Goal: Task Accomplishment & Management: Manage account settings

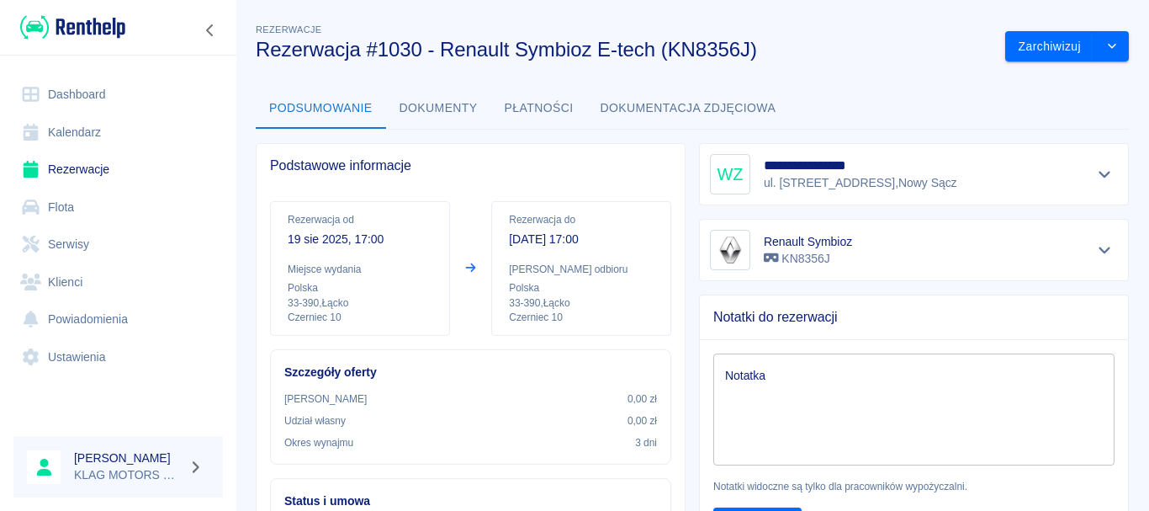
click at [92, 13] on img at bounding box center [72, 27] width 105 height 28
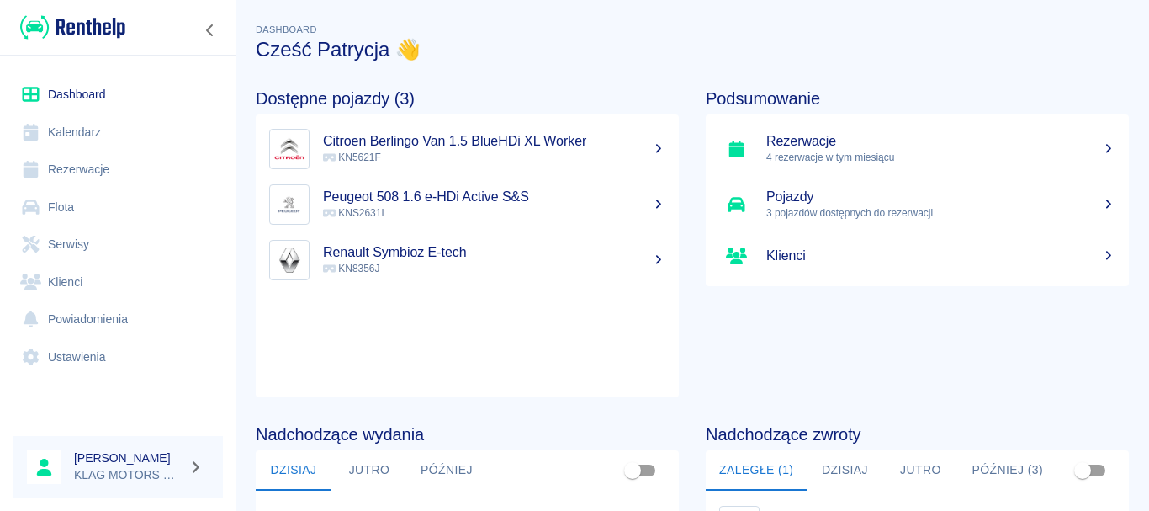
click at [70, 162] on link "Rezerwacje" at bounding box center [117, 170] width 209 height 38
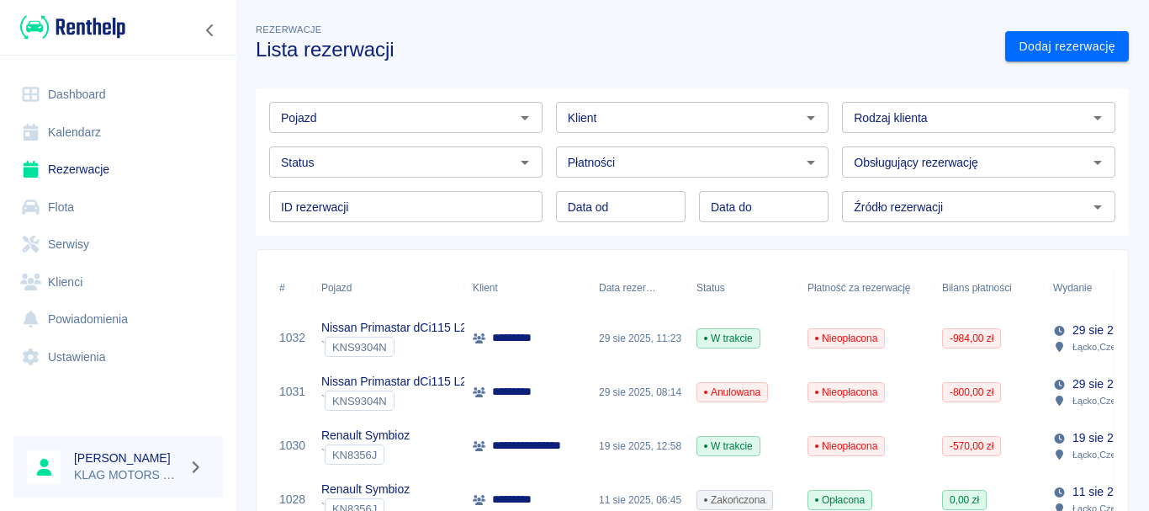
click at [446, 446] on div "Renault Symbioz ` KN8356J" at bounding box center [388, 446] width 151 height 54
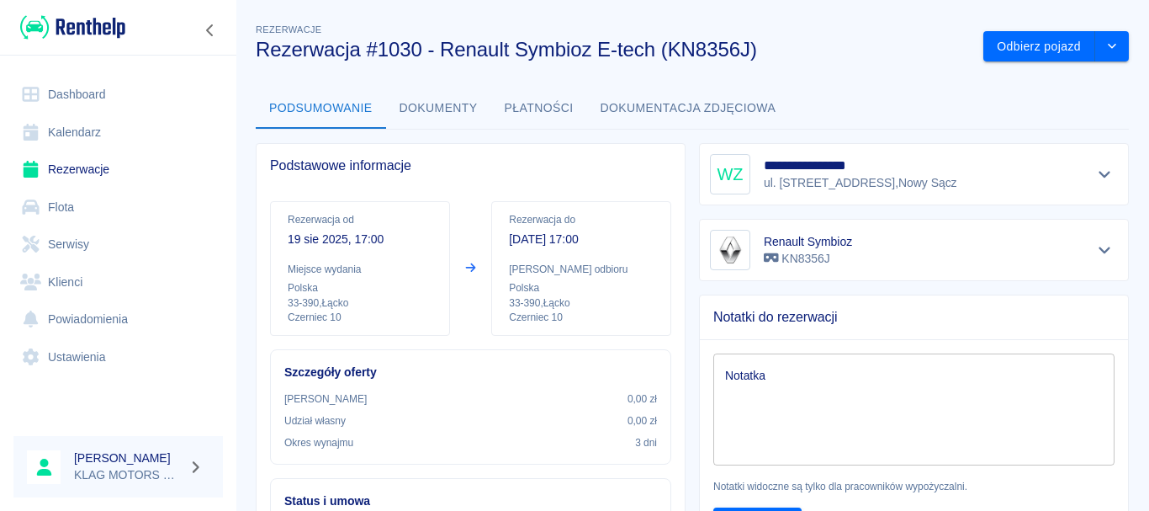
click at [532, 110] on button "Płatności" at bounding box center [539, 108] width 96 height 40
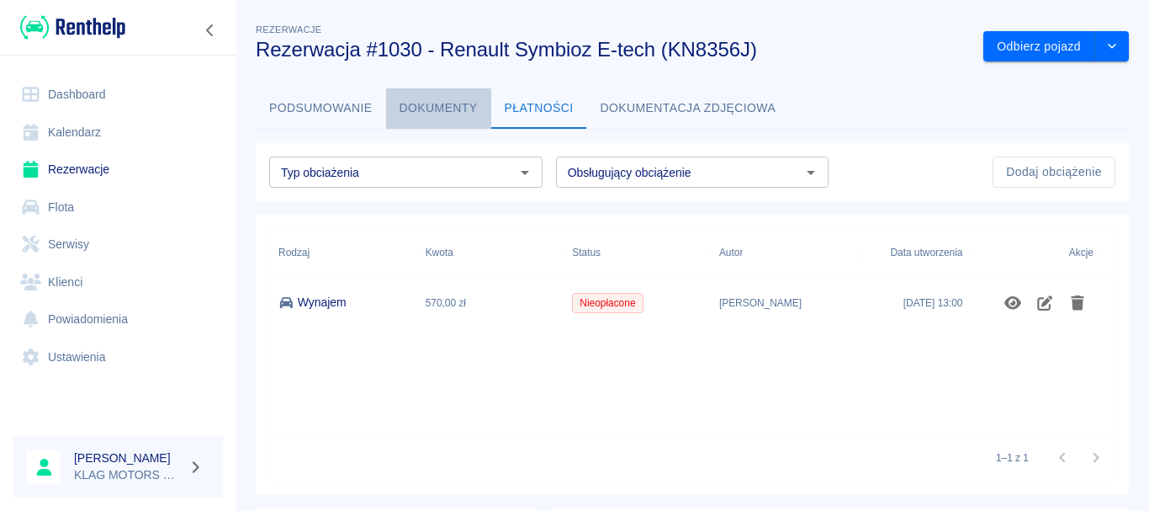
click at [462, 118] on button "Dokumenty" at bounding box center [438, 108] width 105 height 40
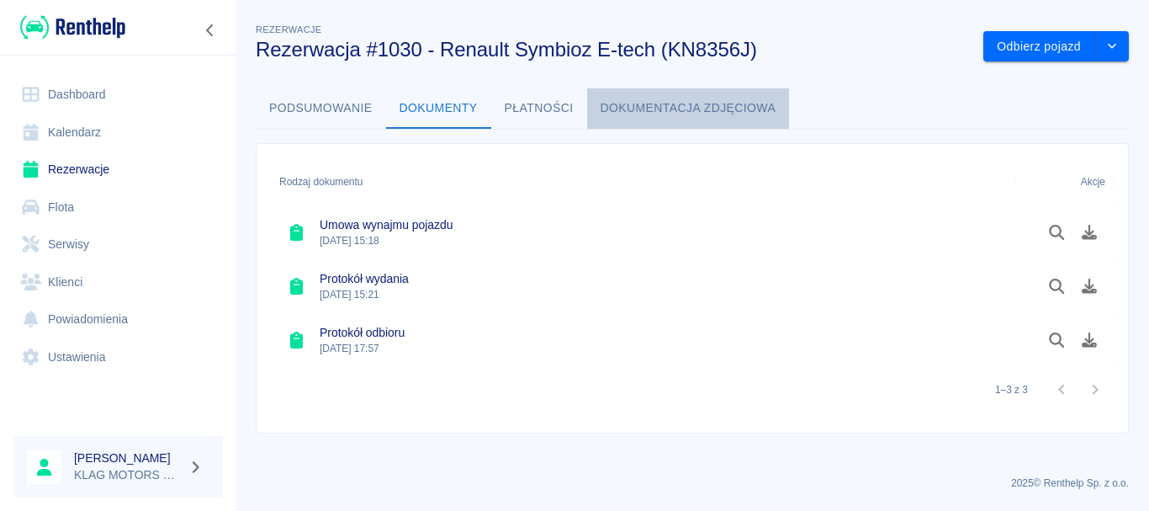
click at [625, 118] on button "Dokumentacja zdjęciowa" at bounding box center [688, 108] width 203 height 40
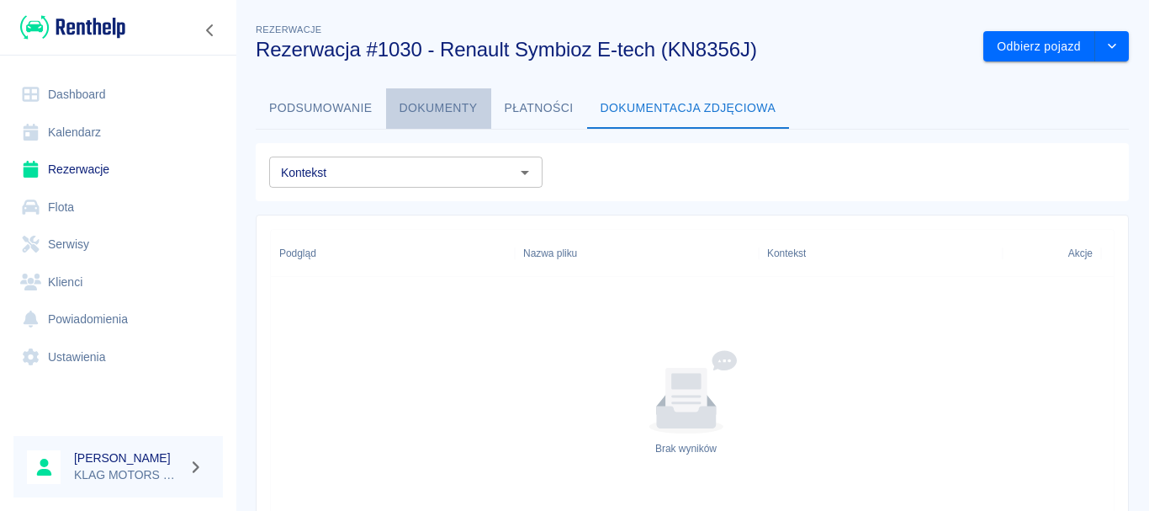
click at [430, 115] on button "Dokumenty" at bounding box center [438, 108] width 105 height 40
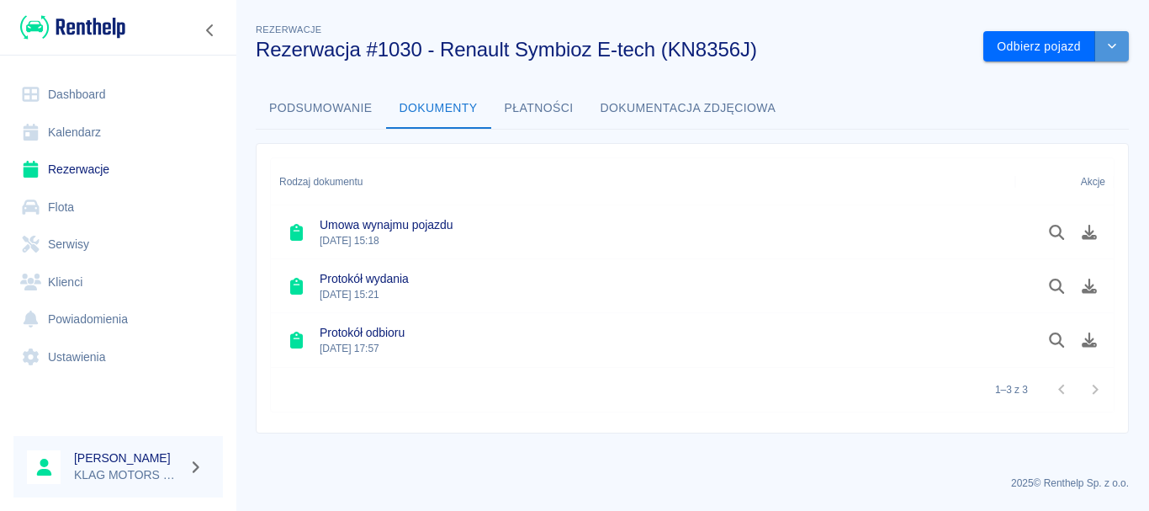
click at [1114, 39] on button "drop-down" at bounding box center [1112, 46] width 34 height 31
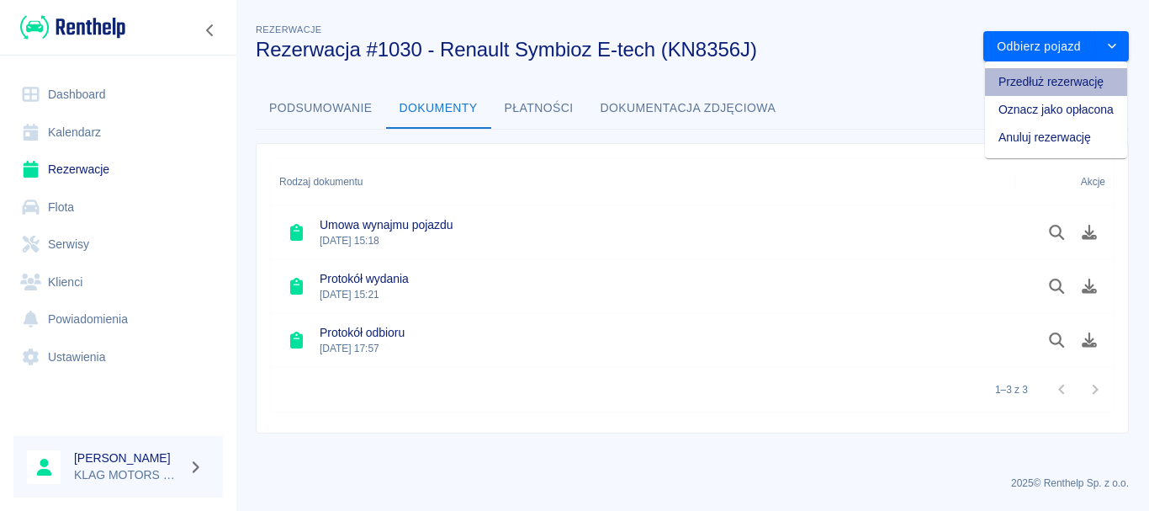
click at [1086, 79] on li "Przedłuż rezerwację" at bounding box center [1056, 82] width 142 height 28
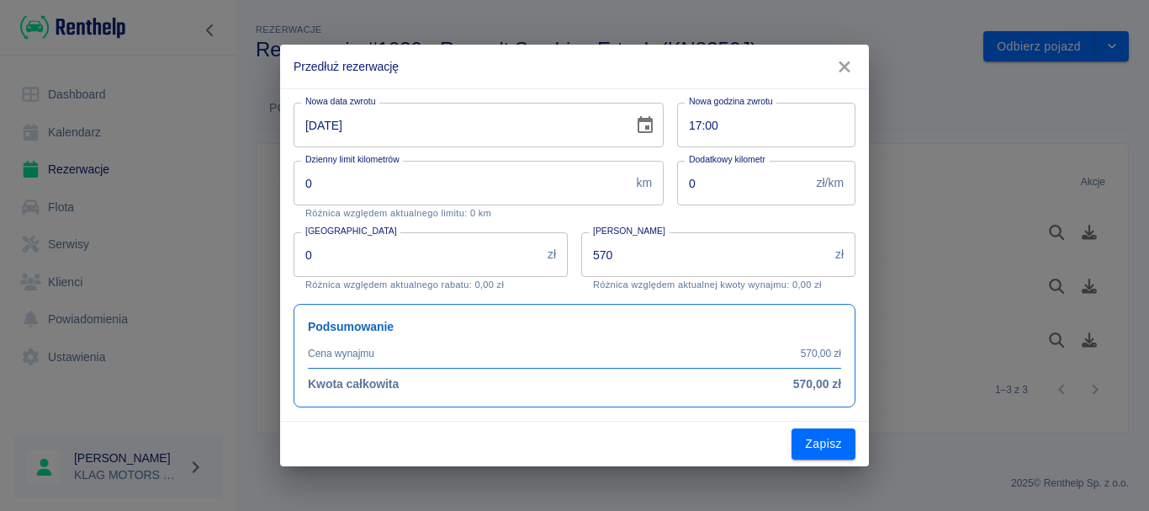
click at [851, 66] on icon "button" at bounding box center [845, 67] width 22 height 18
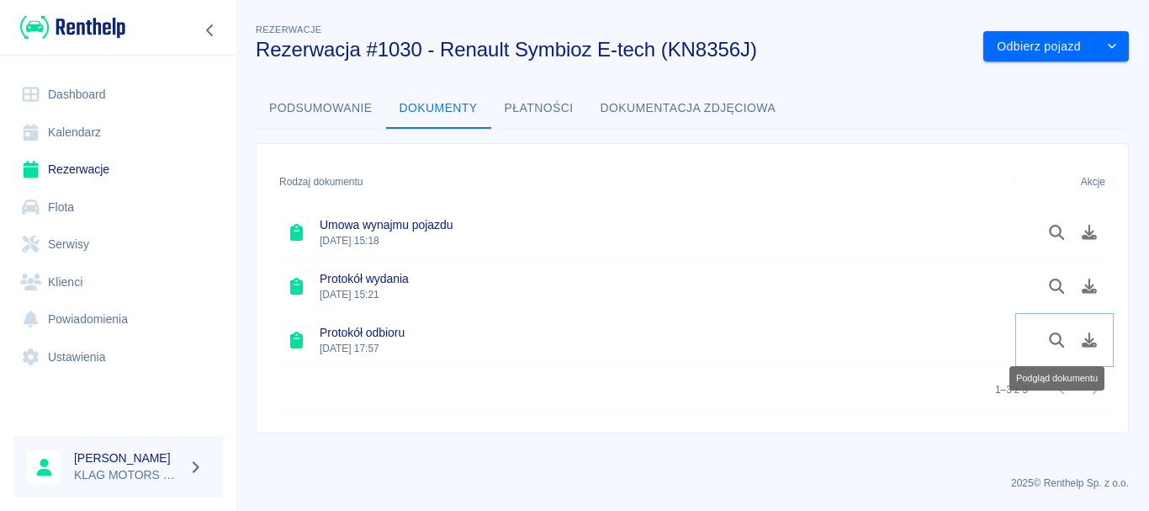
click at [1053, 338] on icon "Podgląd dokumentu" at bounding box center [1056, 339] width 19 height 15
click at [1116, 49] on icon "drop-down" at bounding box center [1111, 45] width 13 height 11
click at [1043, 82] on li "Przedłuż rezerwację" at bounding box center [1056, 82] width 142 height 28
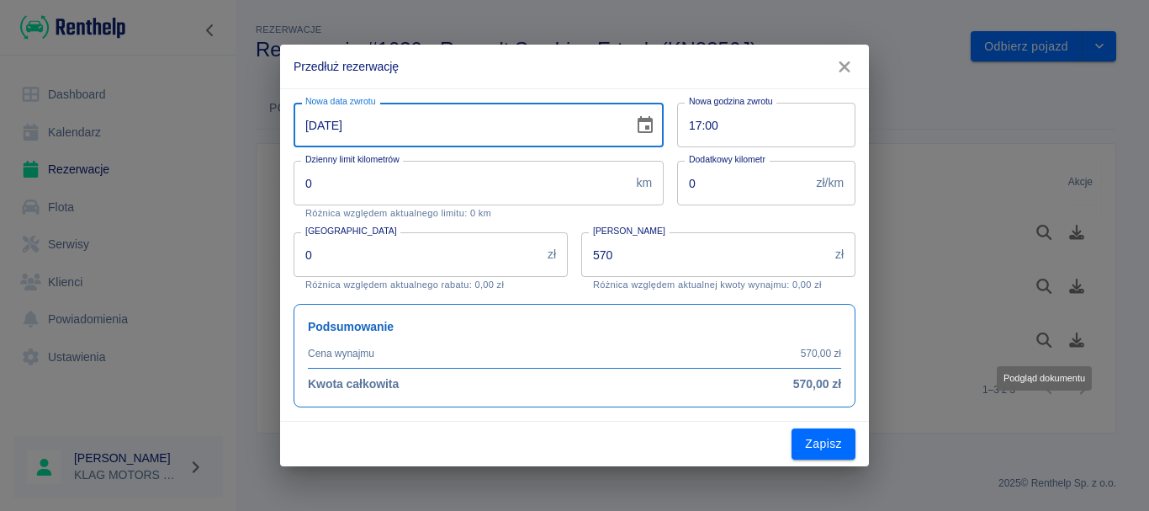
click at [313, 121] on input "[DATE]" at bounding box center [458, 125] width 328 height 45
type input "[DATE]"
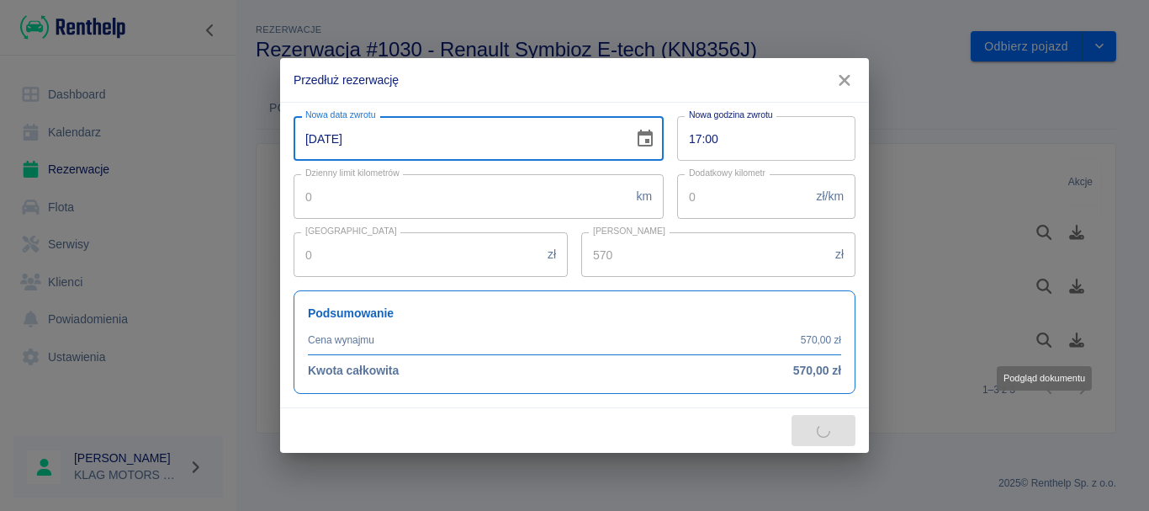
type input "1900"
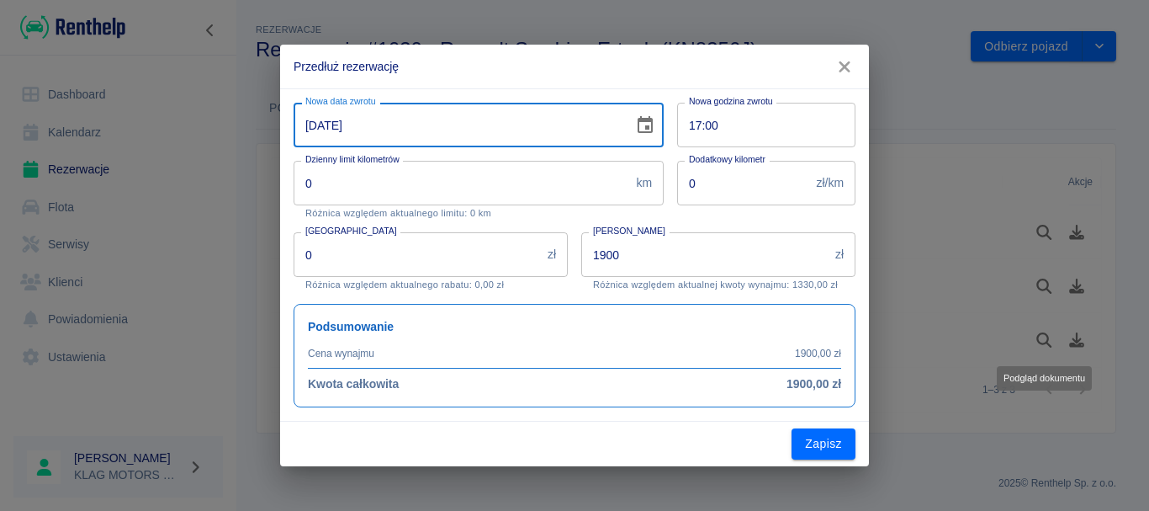
click at [676, 90] on div "Nowa godzina zwrotu 17:00 Nowa godzina zwrotu" at bounding box center [760, 118] width 192 height 58
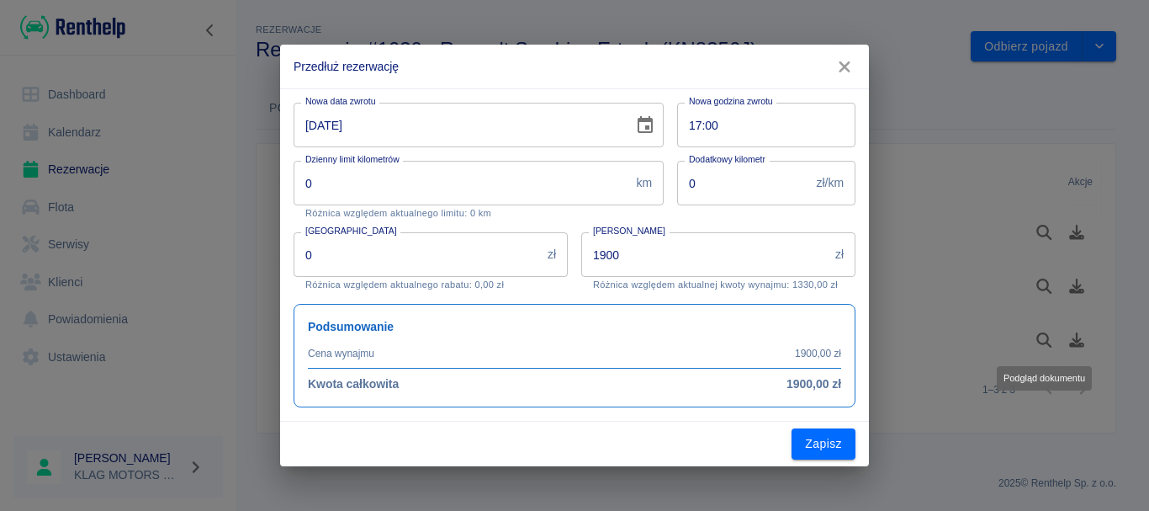
click at [660, 258] on input "1900" at bounding box center [704, 254] width 247 height 45
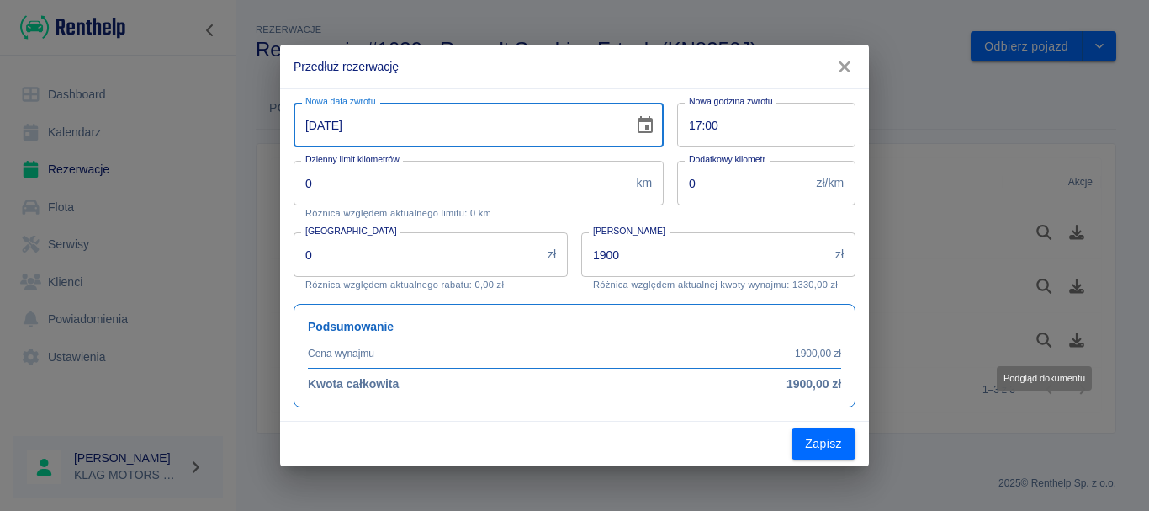
click at [310, 129] on input "[DATE]" at bounding box center [458, 125] width 328 height 45
type input "[DATE]"
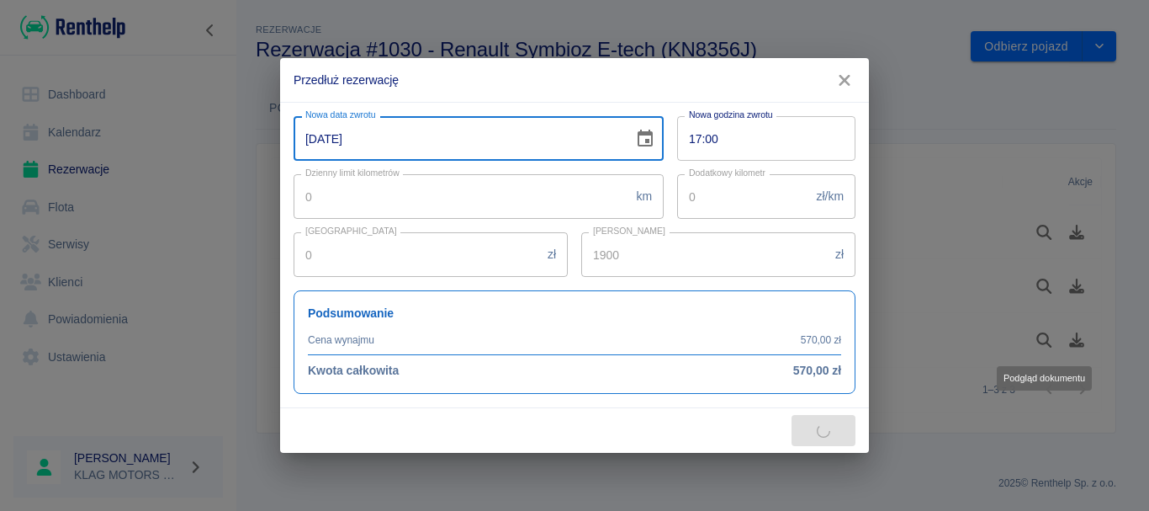
type input "1330"
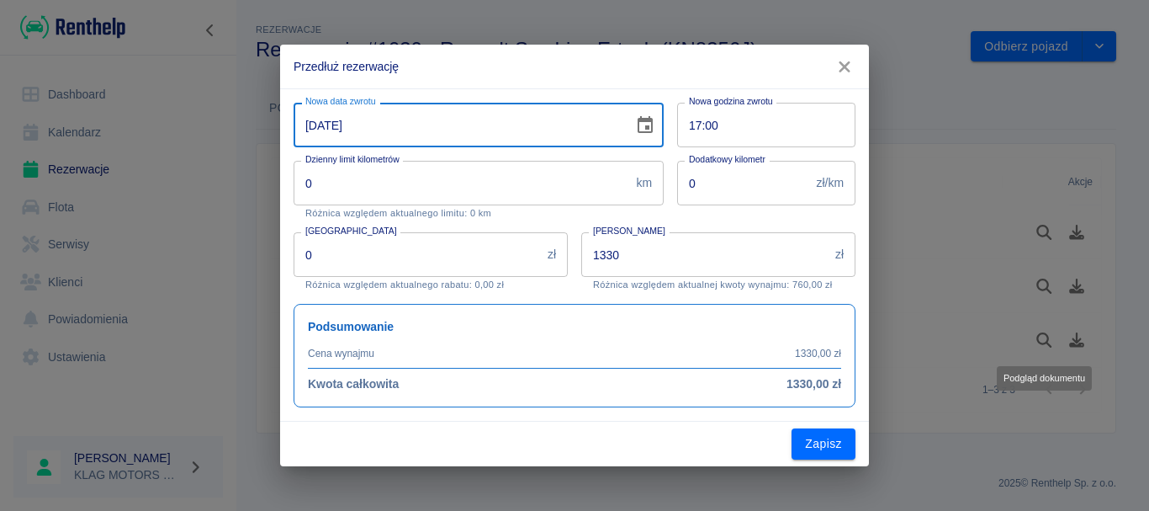
click at [315, 127] on input "[DATE]" at bounding box center [458, 125] width 328 height 45
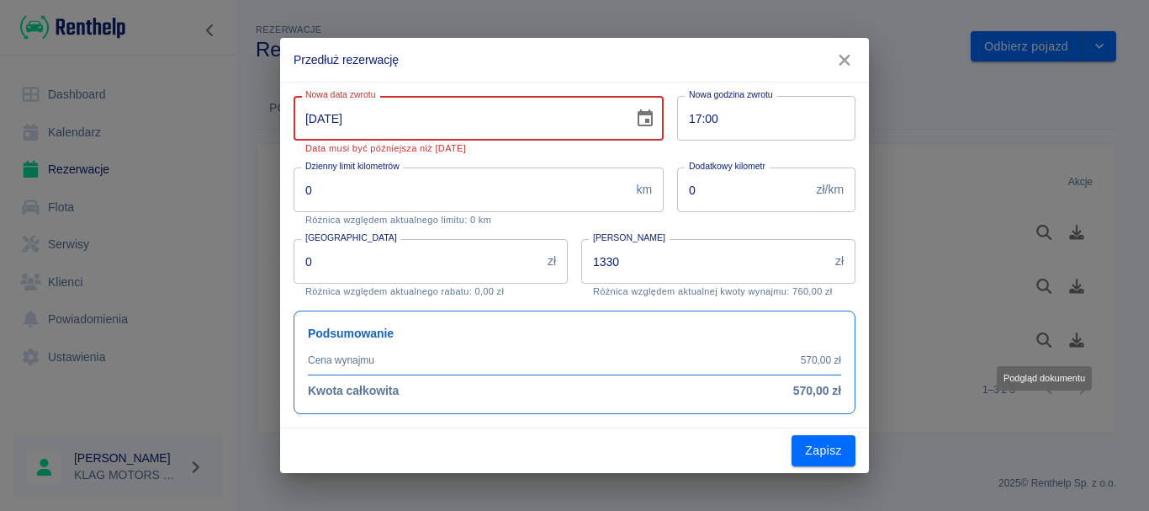
type input "[DATE]"
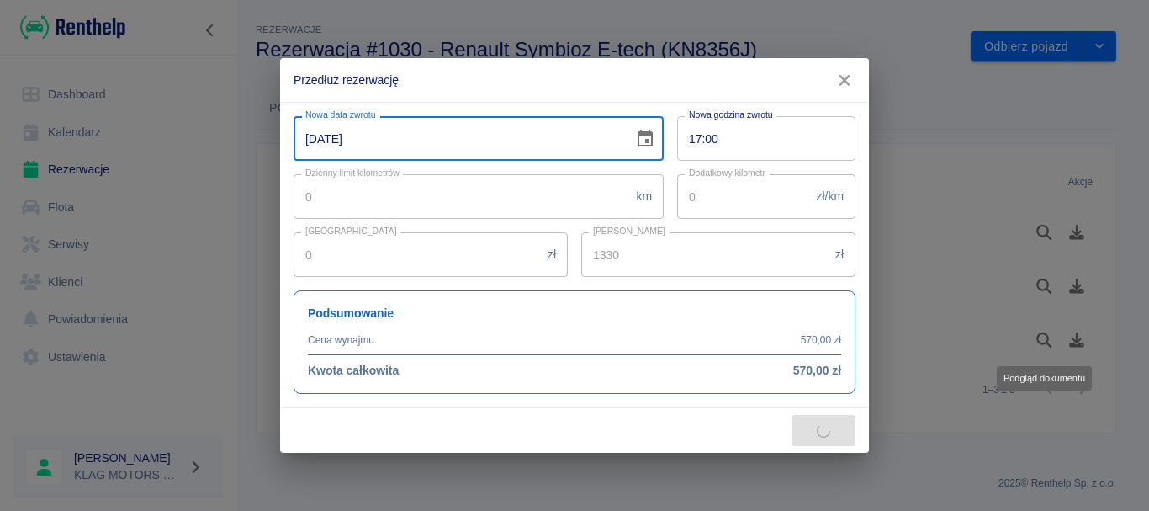
type input "1710"
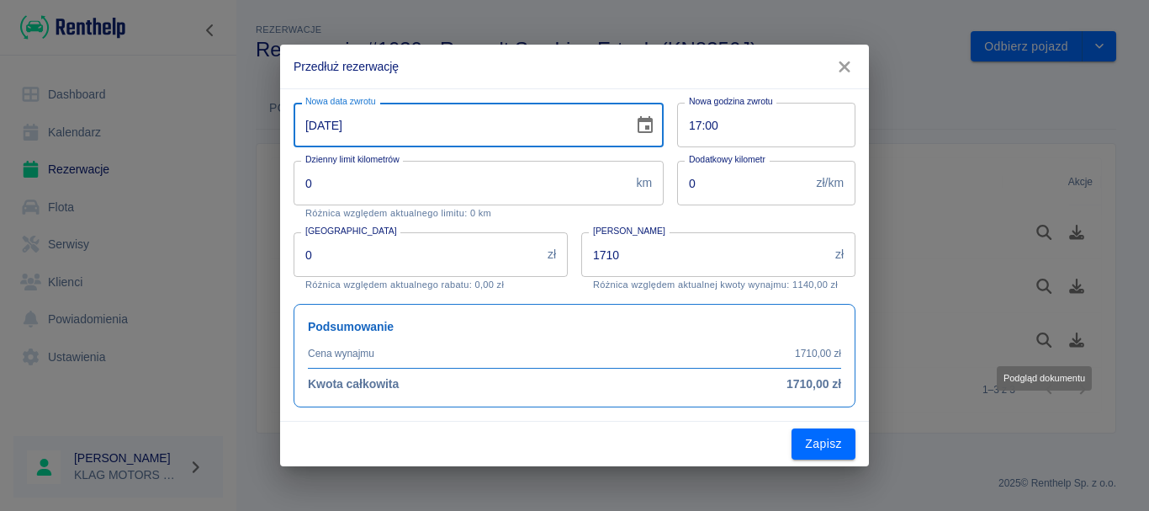
click at [312, 119] on input "[DATE]" at bounding box center [458, 125] width 328 height 45
type input "[DATE]"
type input "1900"
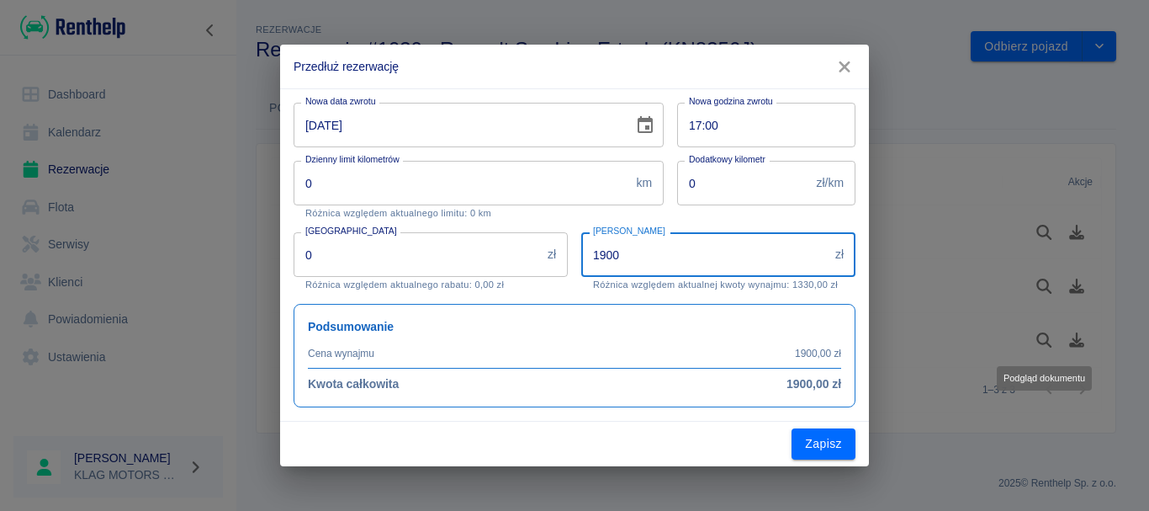
click at [636, 261] on input "1900" at bounding box center [704, 254] width 247 height 45
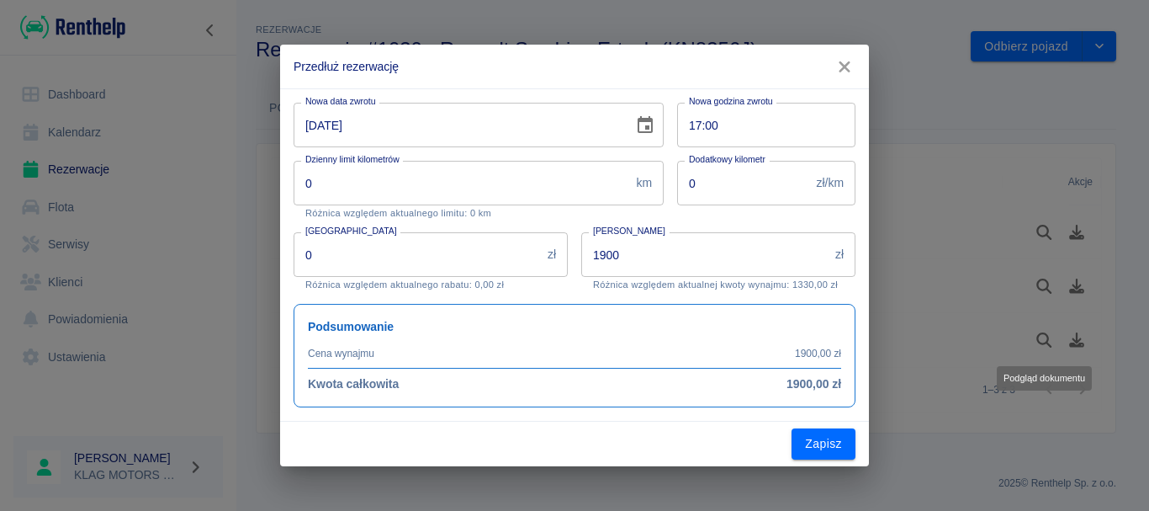
click at [573, 291] on div "Podsumowanie Cena wynajmu 1900,00 zł Kwota całkowita 1900,00 zł" at bounding box center [567, 348] width 575 height 117
click at [823, 438] on button "Zapisz" at bounding box center [824, 443] width 64 height 31
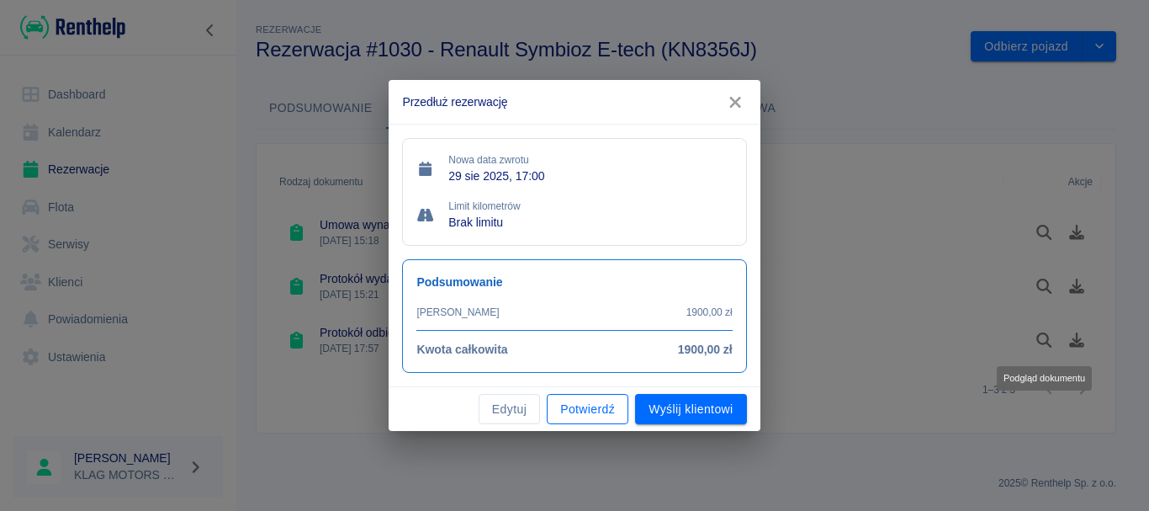
click at [580, 406] on button "Potwierdź" at bounding box center [588, 409] width 82 height 31
click at [579, 402] on button "Potwierdź" at bounding box center [588, 409] width 82 height 31
click at [739, 99] on icon "button" at bounding box center [735, 102] width 11 height 11
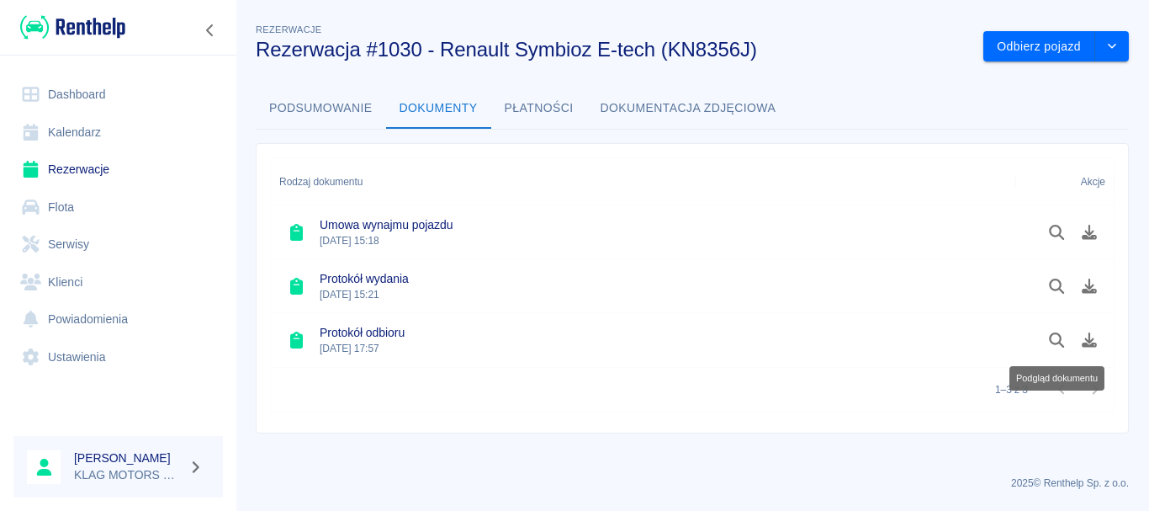
click at [118, 29] on img at bounding box center [72, 27] width 105 height 28
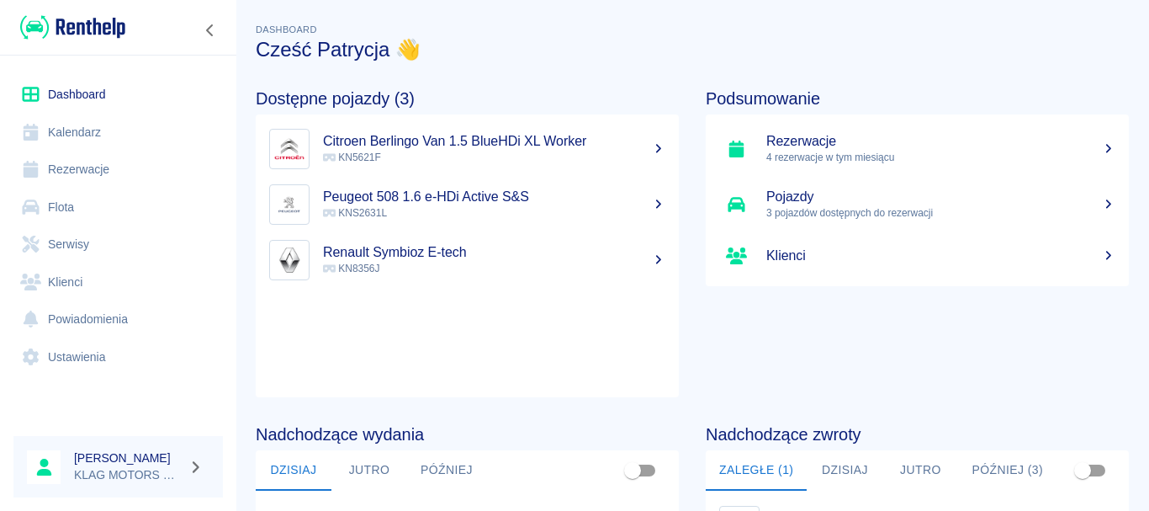
click at [115, 167] on link "Rezerwacje" at bounding box center [117, 170] width 209 height 38
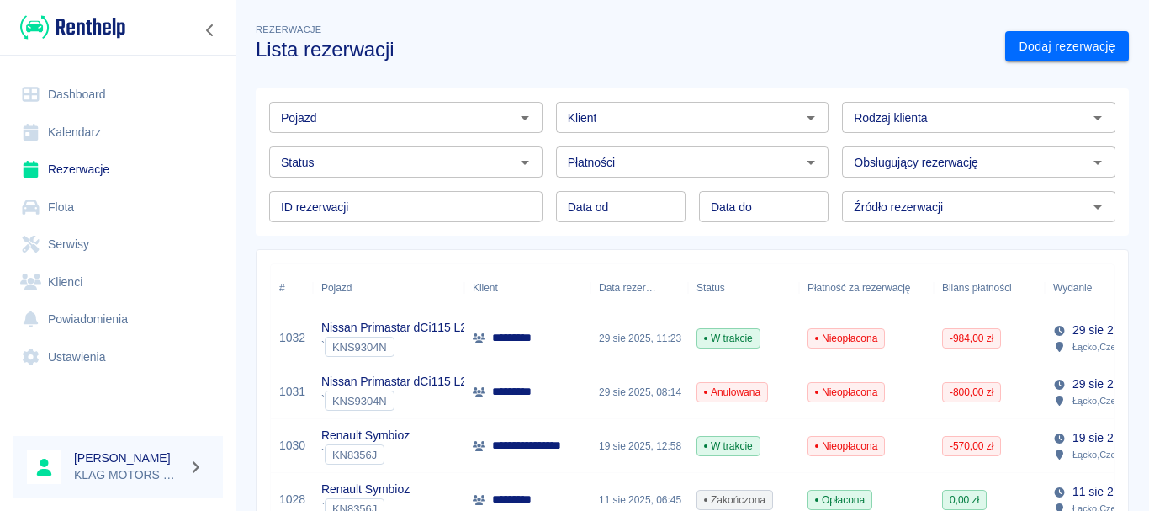
click at [450, 439] on div "Renault Symbioz ` KN8356J" at bounding box center [388, 446] width 151 height 54
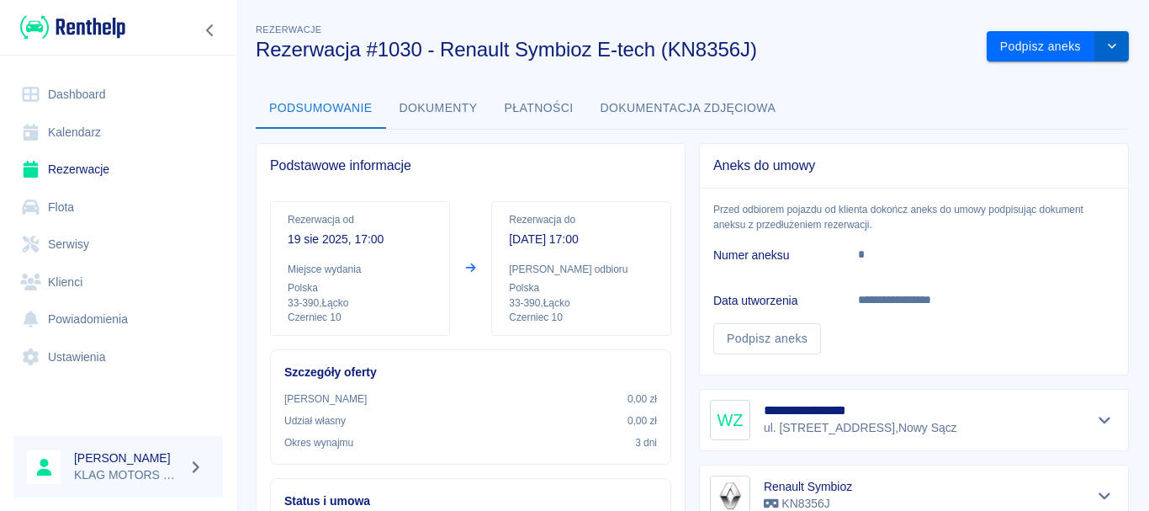
click at [1105, 44] on icon "drop-down" at bounding box center [1111, 45] width 13 height 11
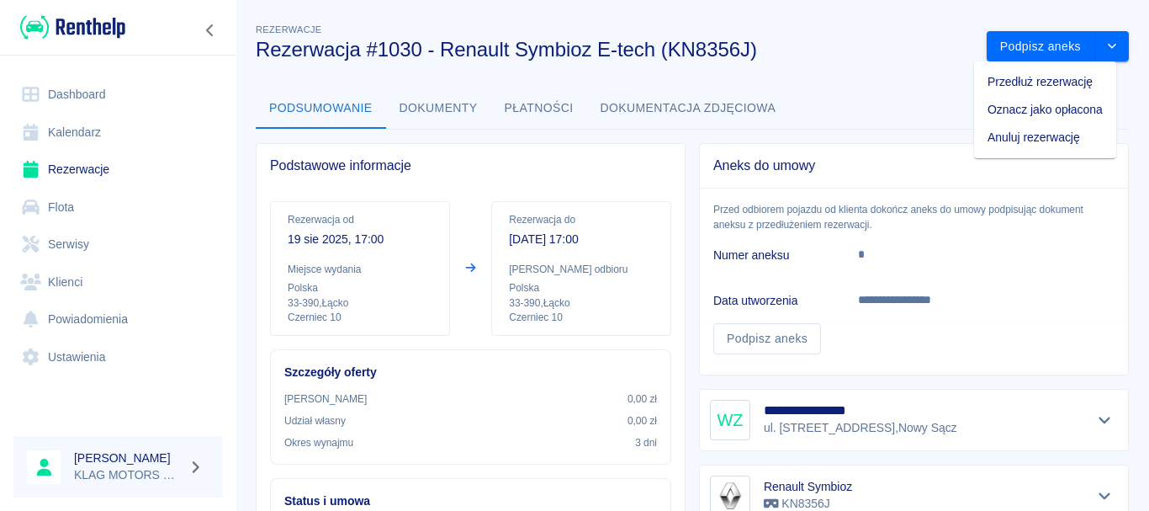
click at [537, 117] on button "Płatności" at bounding box center [539, 108] width 96 height 40
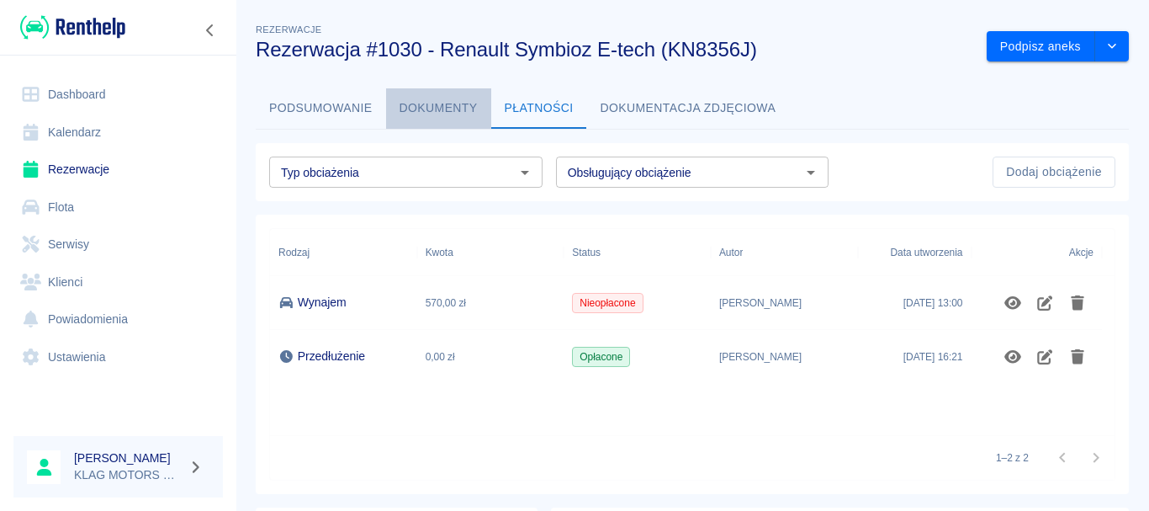
click at [457, 114] on button "Dokumenty" at bounding box center [438, 108] width 105 height 40
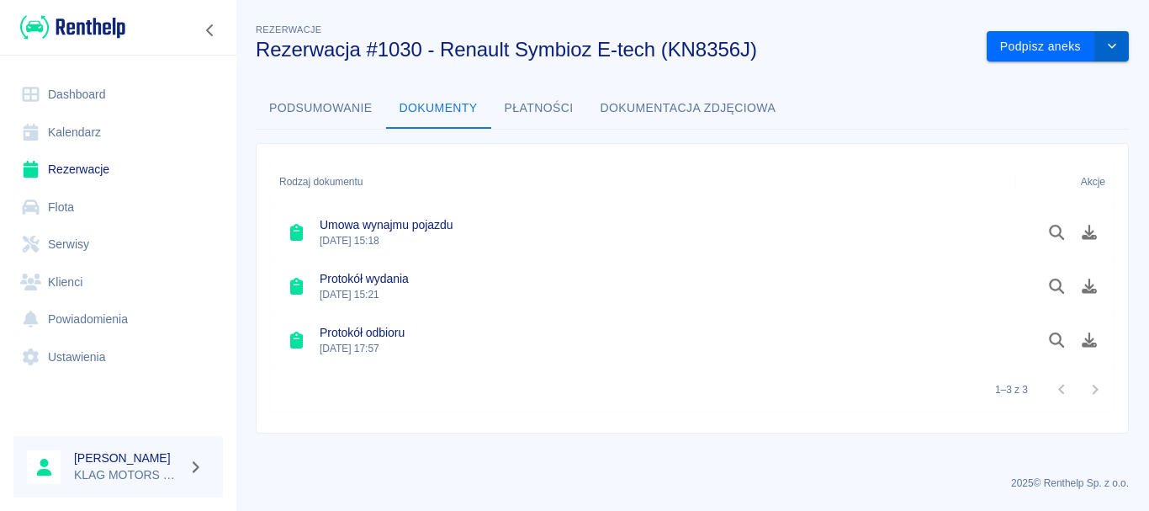
click at [1119, 50] on icon "drop-down" at bounding box center [1111, 45] width 13 height 11
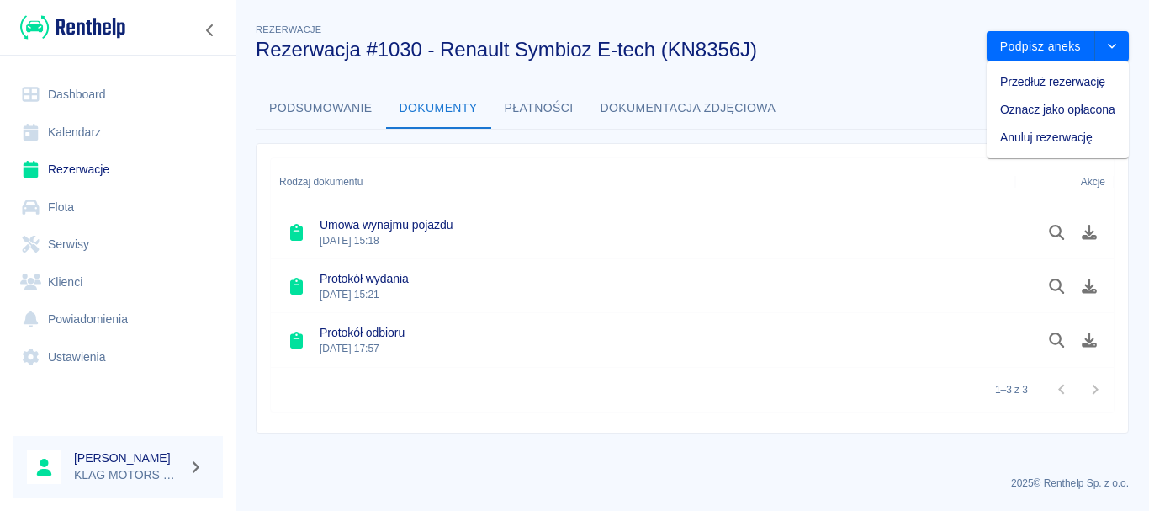
click at [1010, 82] on li "Przedłuż rezerwację" at bounding box center [1058, 82] width 142 height 28
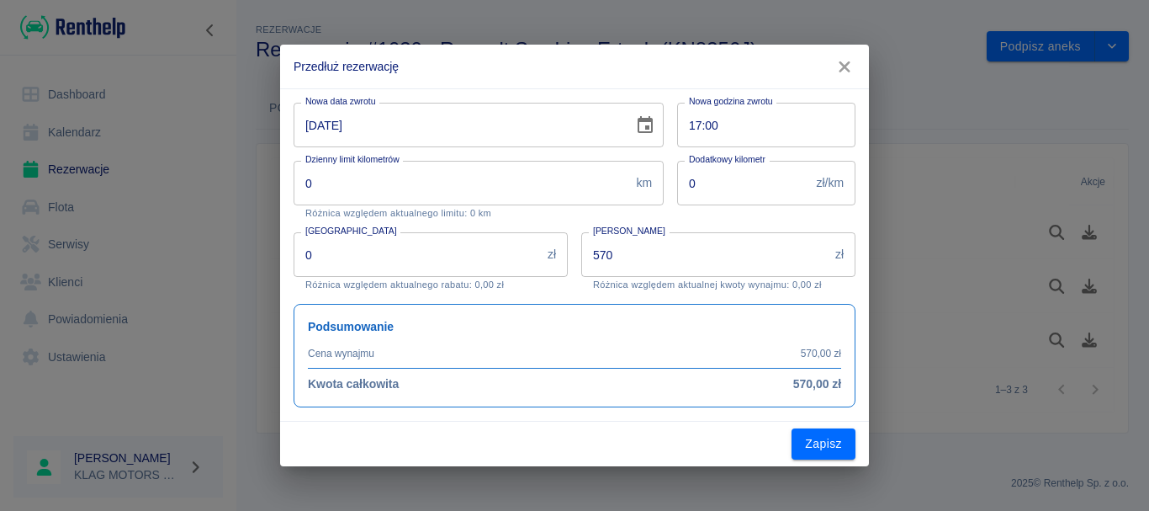
click at [315, 128] on input "[DATE]" at bounding box center [458, 125] width 328 height 45
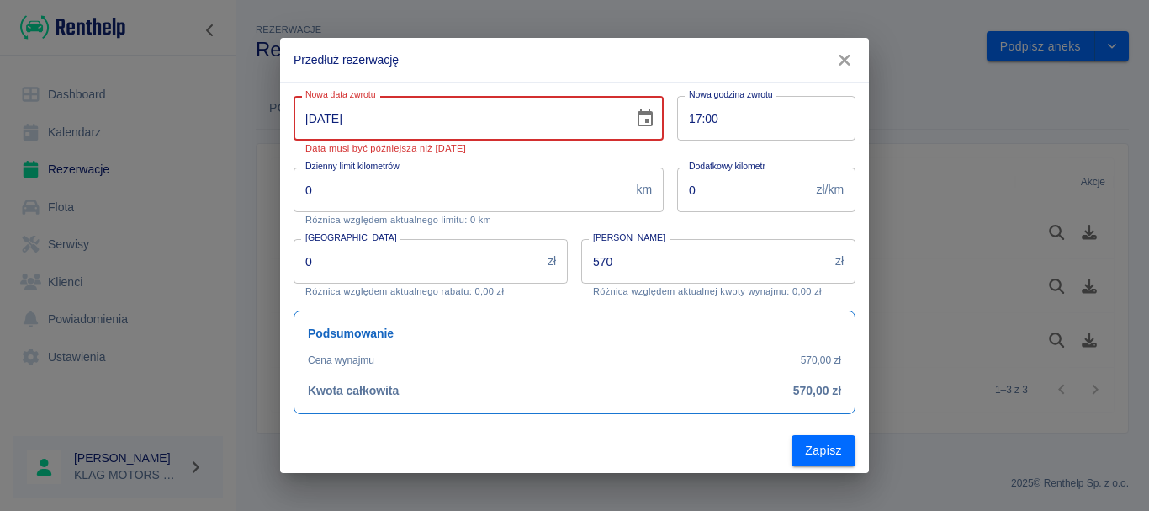
type input "[DATE]"
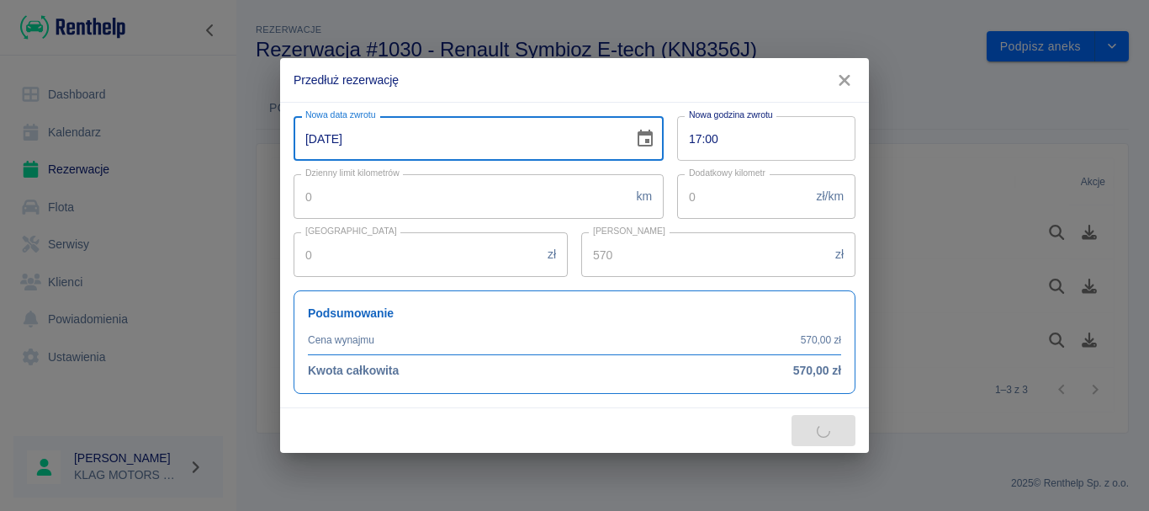
type input "1900"
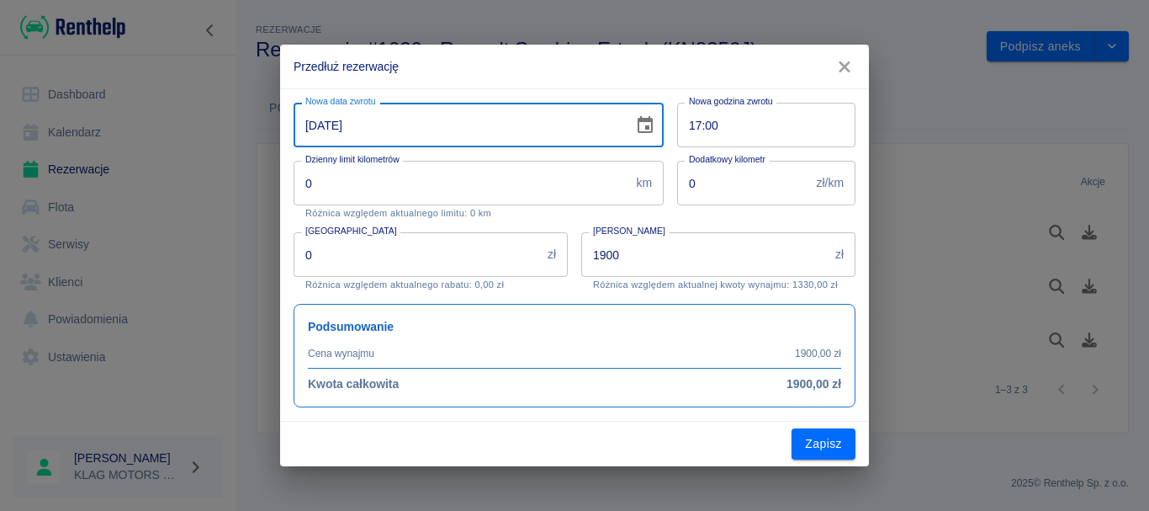
type input "[DATE]"
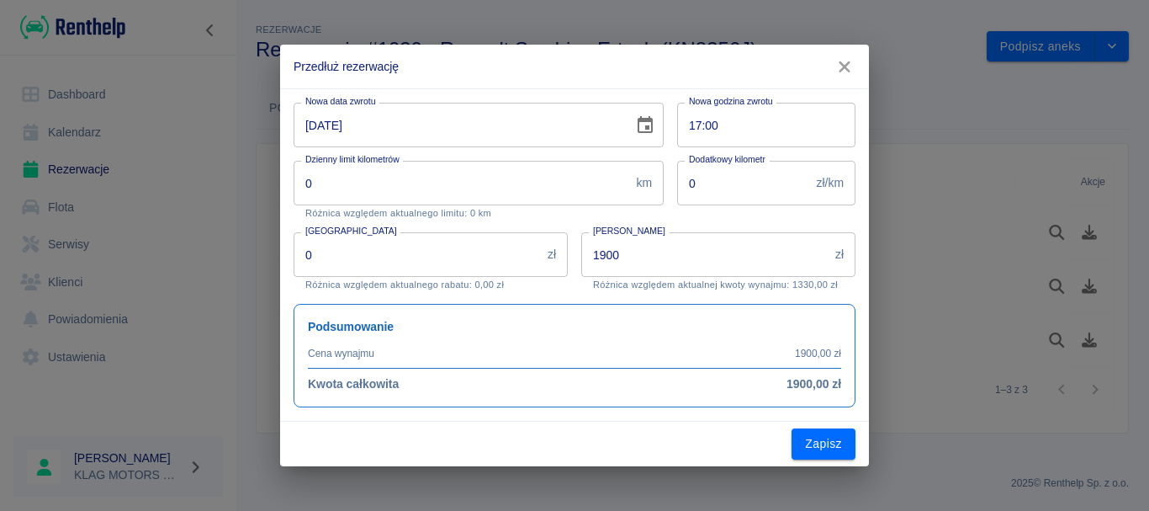
click at [575, 288] on div "[PERSON_NAME] 1900 zł Kwota wynajmu Różnica względem aktualnej kwoty wynajmu: 1…" at bounding box center [712, 255] width 288 height 72
click at [826, 454] on button "Zapisz" at bounding box center [824, 443] width 64 height 31
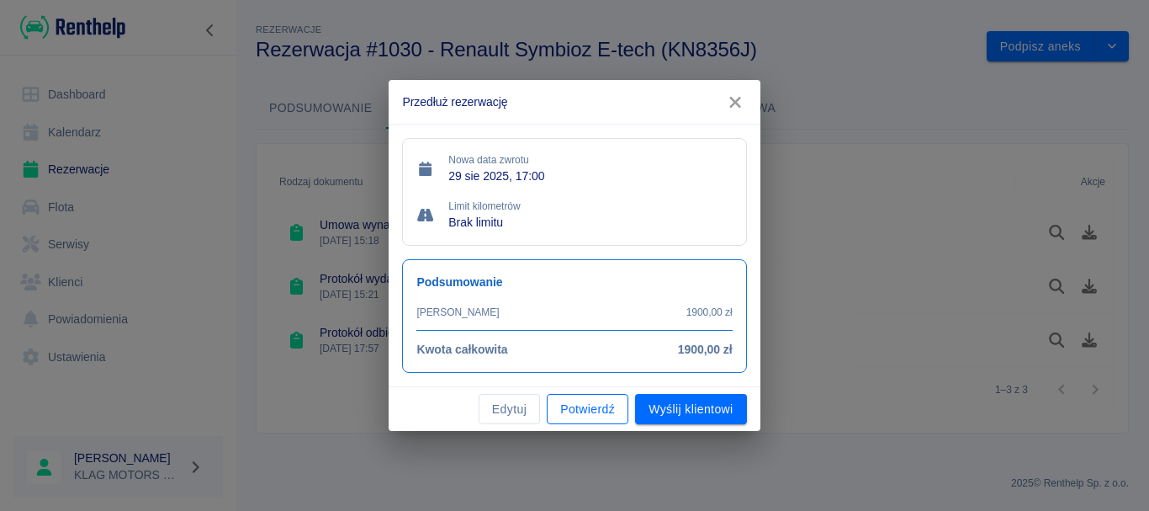
click at [575, 405] on button "Potwierdź" at bounding box center [588, 409] width 82 height 31
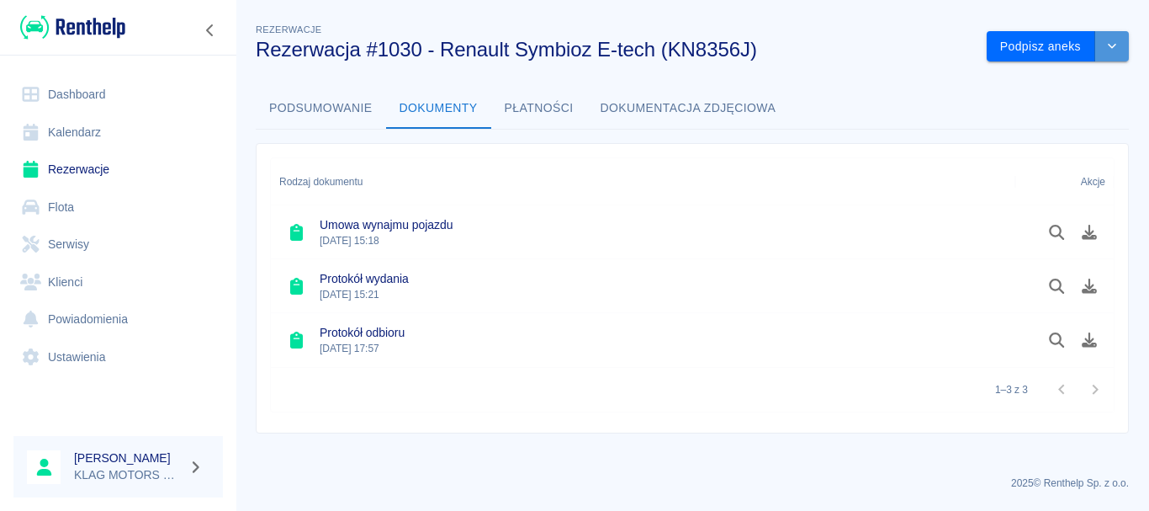
click at [1110, 47] on icon "drop-down" at bounding box center [1112, 46] width 8 height 5
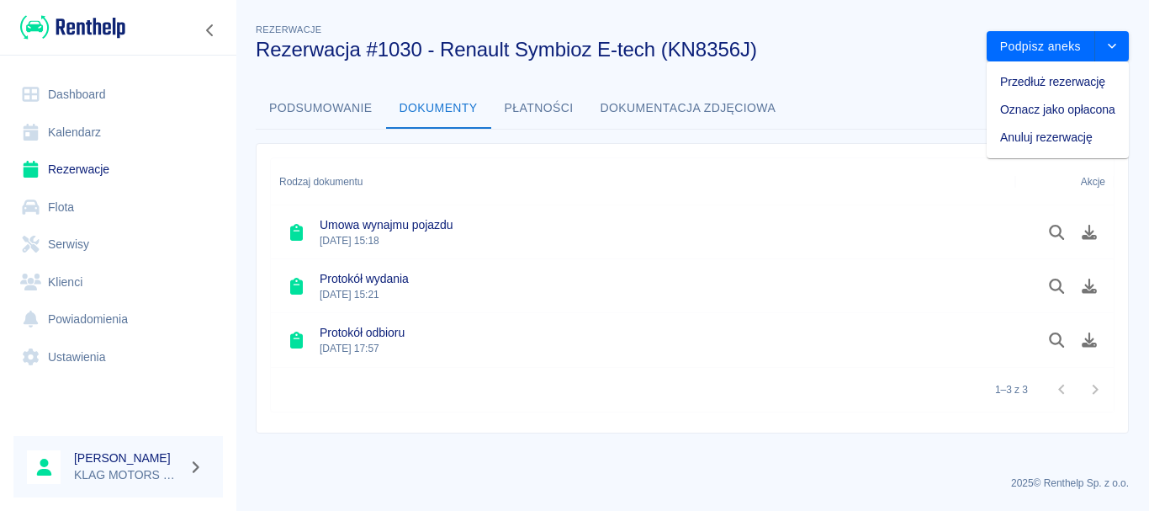
click at [897, 130] on div "Rodzaj dokumentu Akcje Umowa wynajmu pojazdu 19 sie 2025, 15:18 Protokół wydani…" at bounding box center [685, 282] width 887 height 304
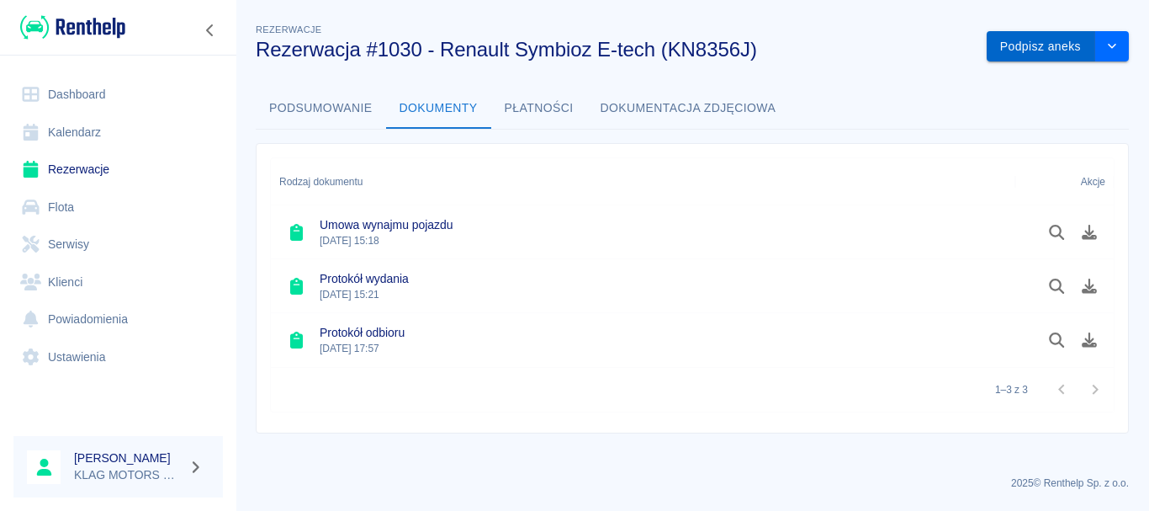
click at [1041, 43] on button "Podpisz aneks" at bounding box center [1041, 46] width 109 height 31
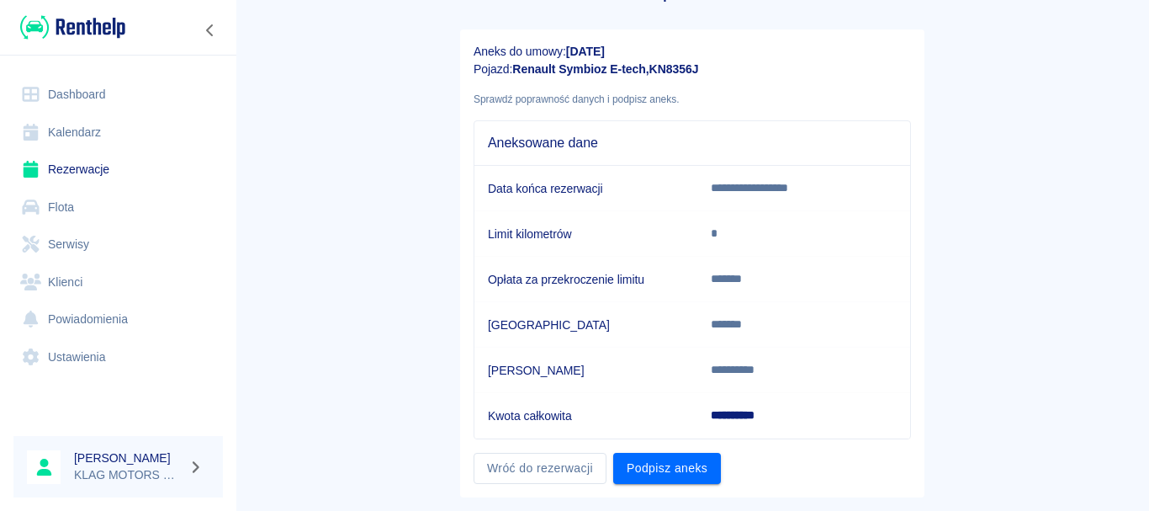
scroll to position [94, 0]
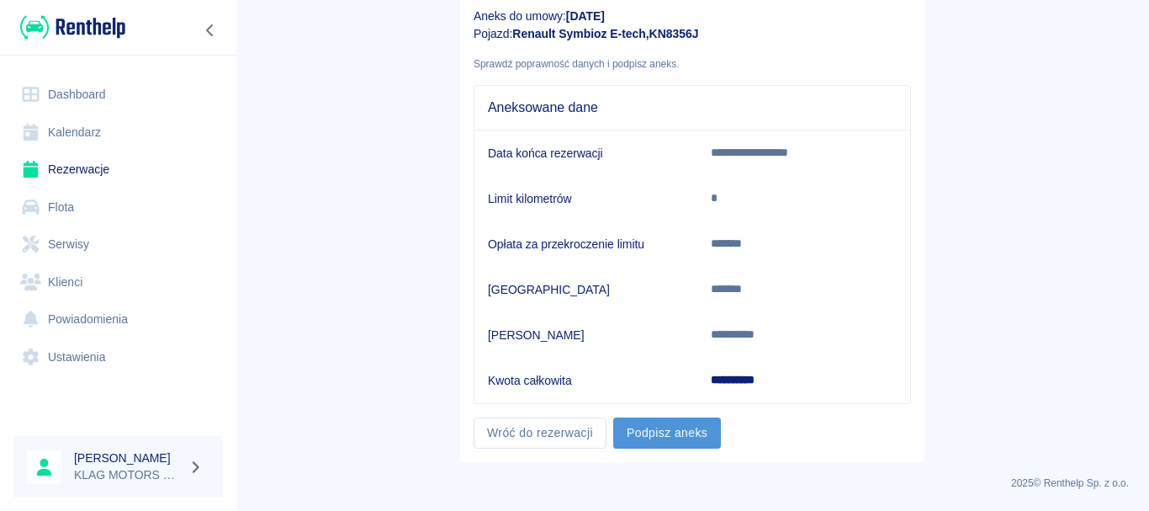
click at [692, 425] on button "Podpisz aneks" at bounding box center [667, 432] width 108 height 31
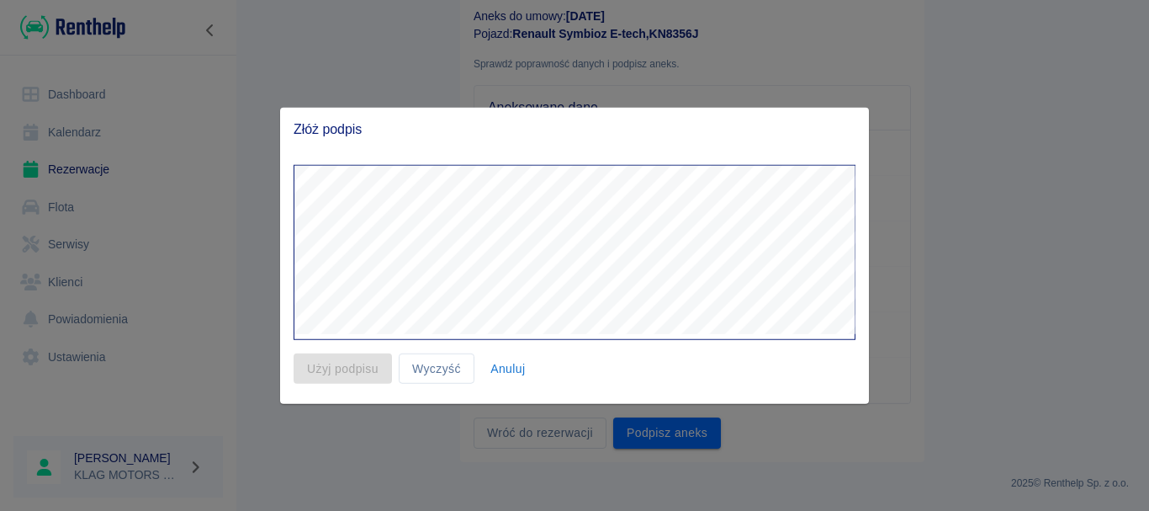
click at [257, 304] on div at bounding box center [574, 255] width 1149 height 511
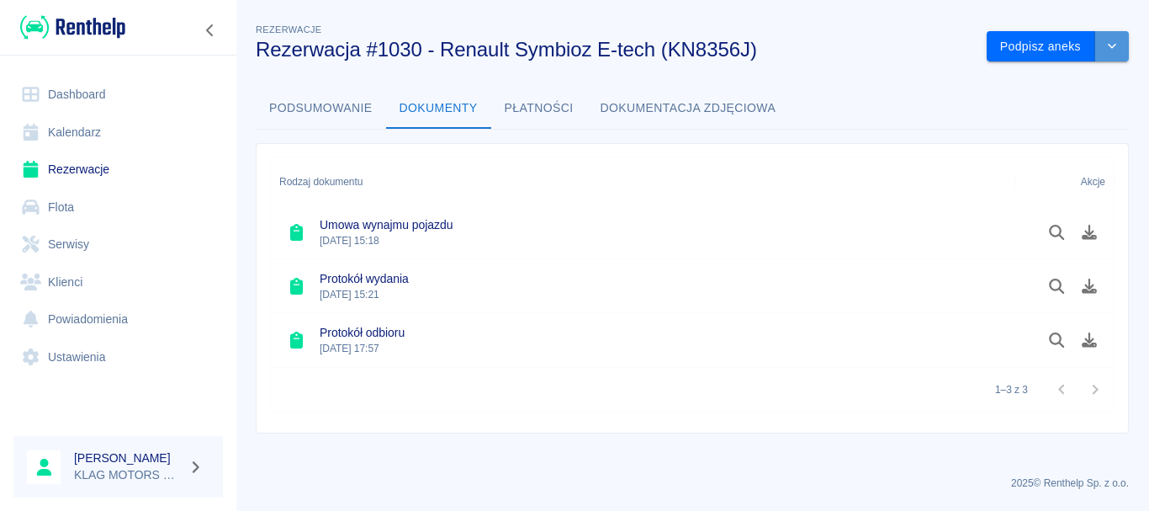
click at [1120, 42] on button "drop-down" at bounding box center [1112, 46] width 34 height 31
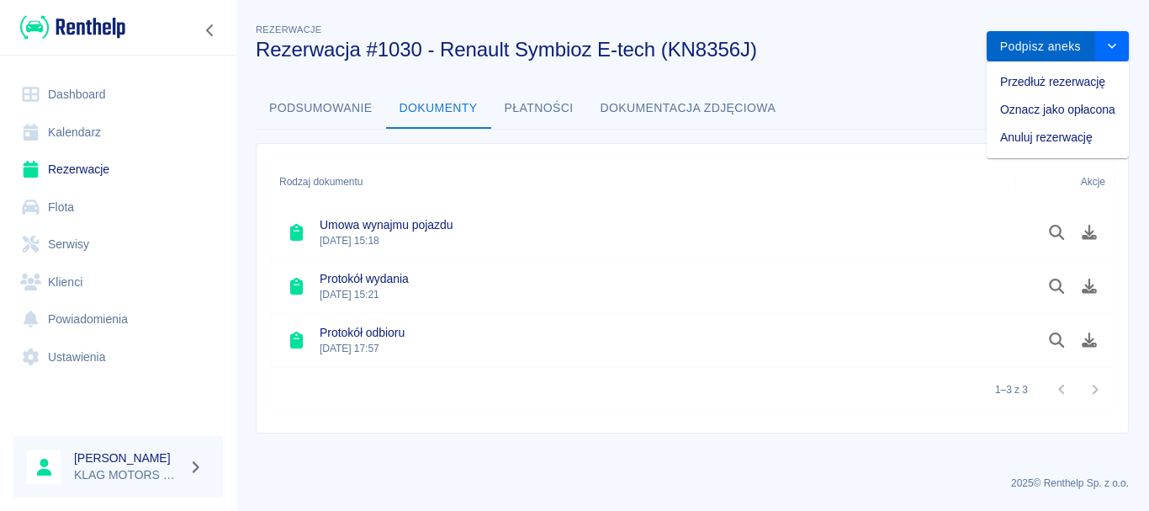
click at [1012, 52] on button "Podpisz aneks" at bounding box center [1041, 46] width 109 height 31
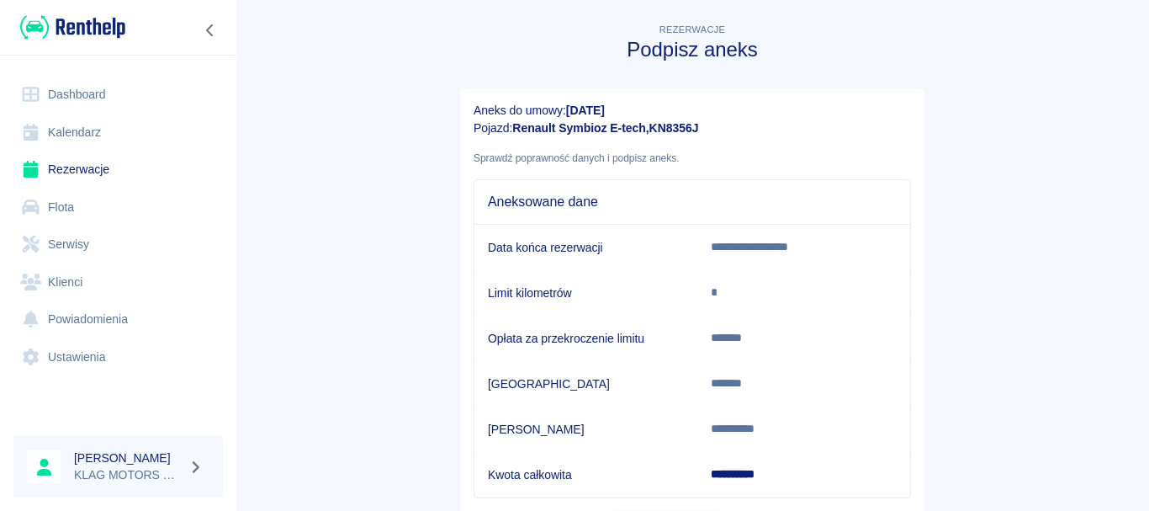
scroll to position [94, 0]
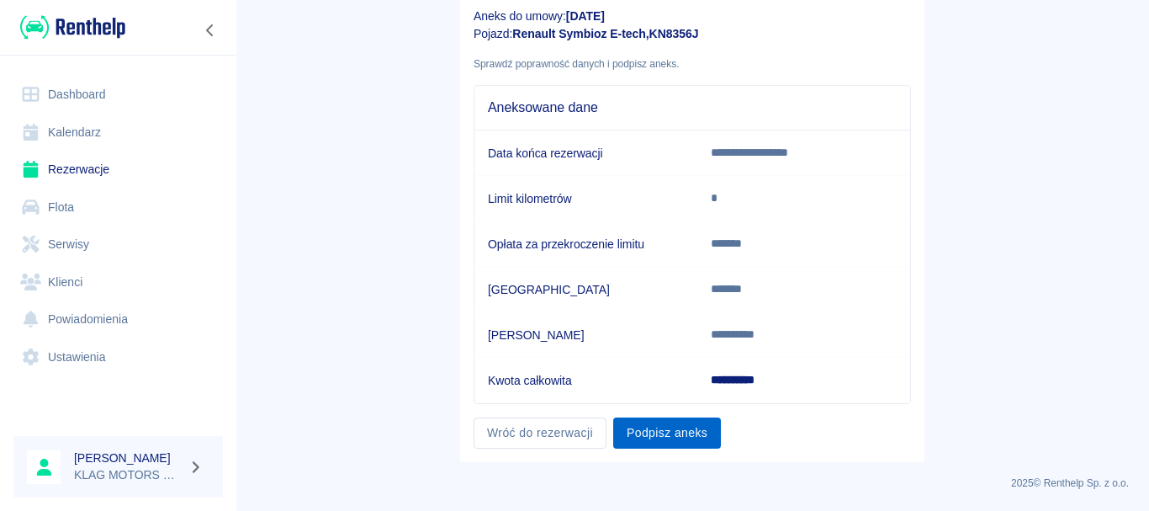
click at [666, 431] on button "Podpisz aneks" at bounding box center [667, 432] width 108 height 31
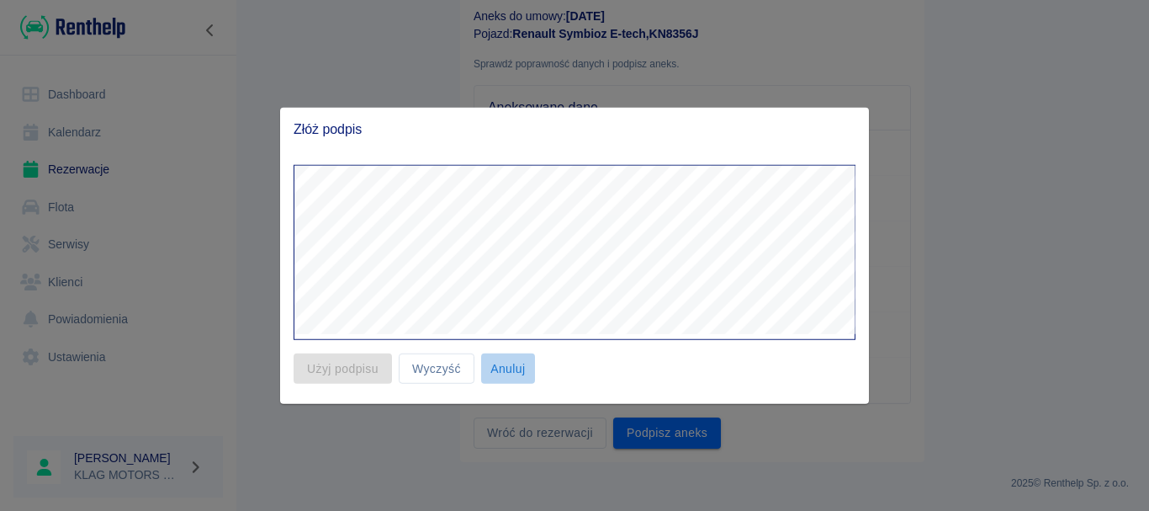
click at [497, 371] on button "Anuluj" at bounding box center [508, 367] width 54 height 31
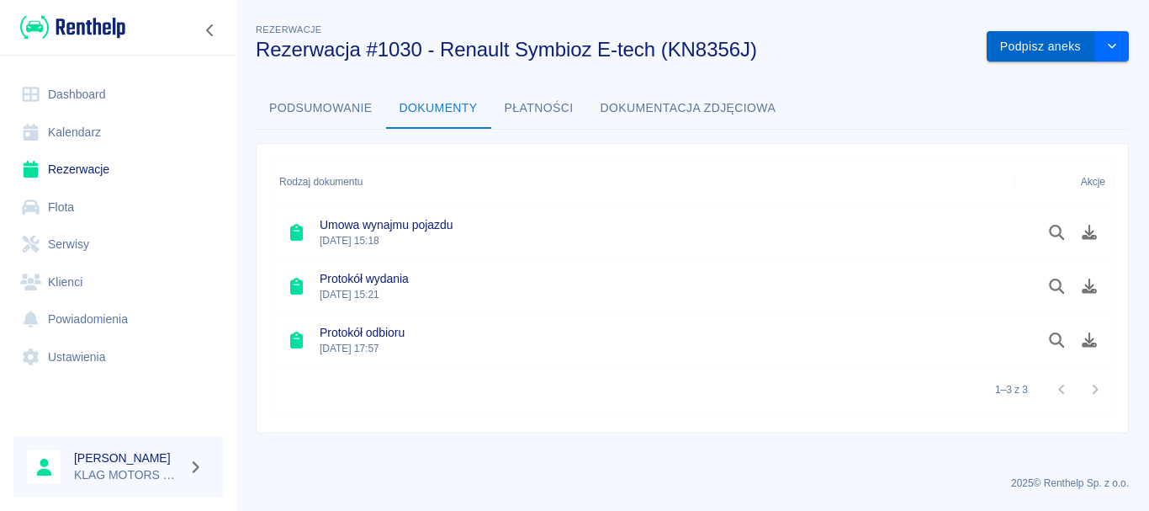
click at [1058, 60] on button "Podpisz aneks" at bounding box center [1041, 46] width 109 height 31
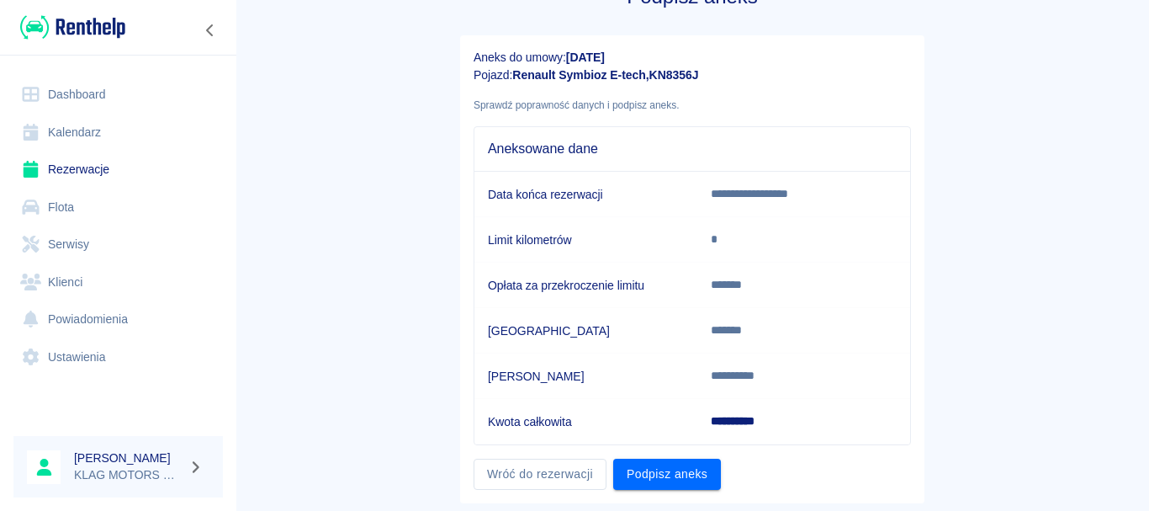
scroll to position [94, 0]
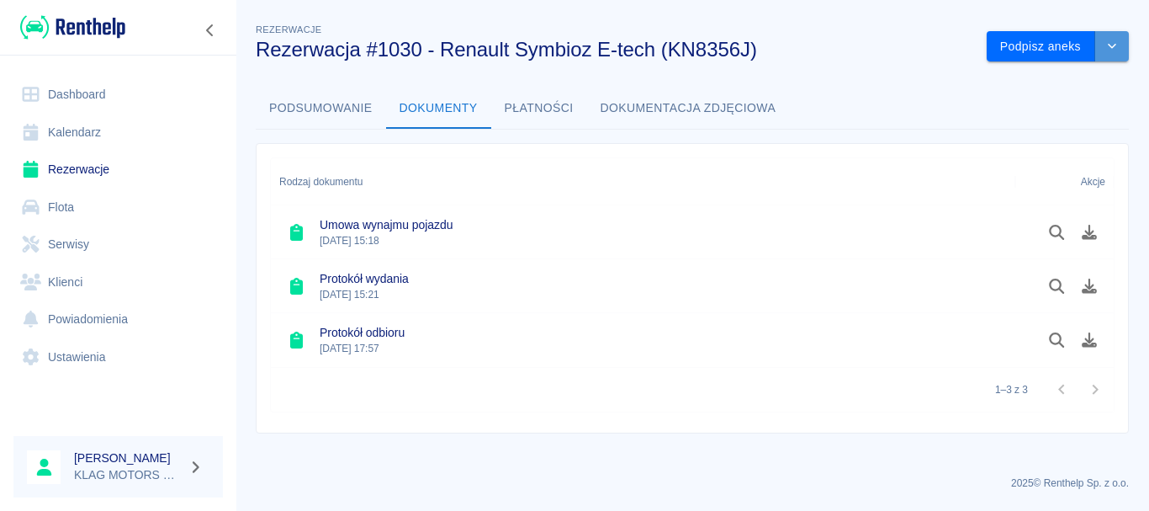
click at [1119, 50] on icon "drop-down" at bounding box center [1111, 45] width 13 height 11
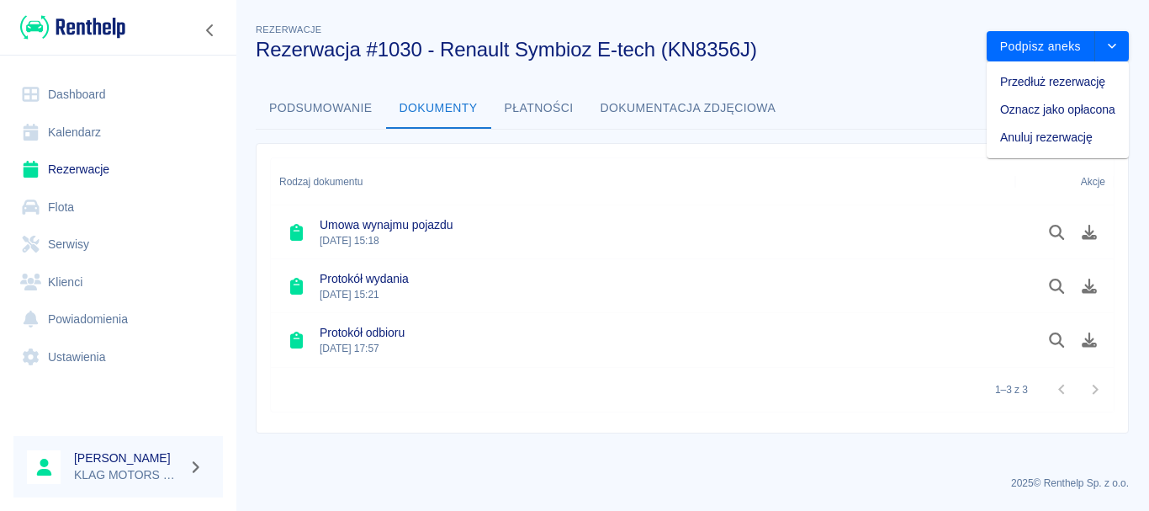
click at [1047, 84] on li "Przedłuż rezerwację" at bounding box center [1058, 82] width 142 height 28
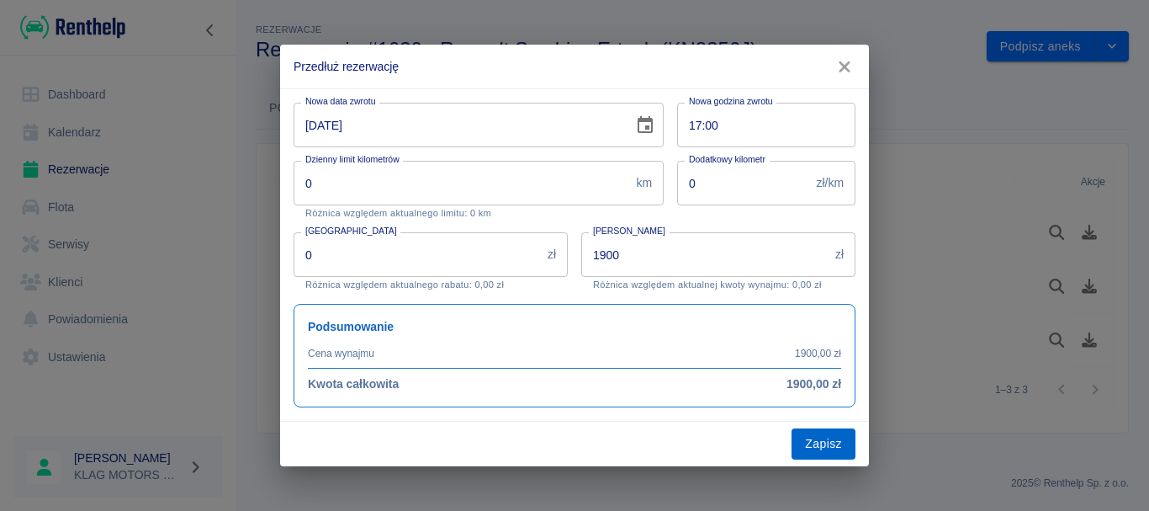
click at [854, 447] on button "Zapisz" at bounding box center [824, 443] width 64 height 31
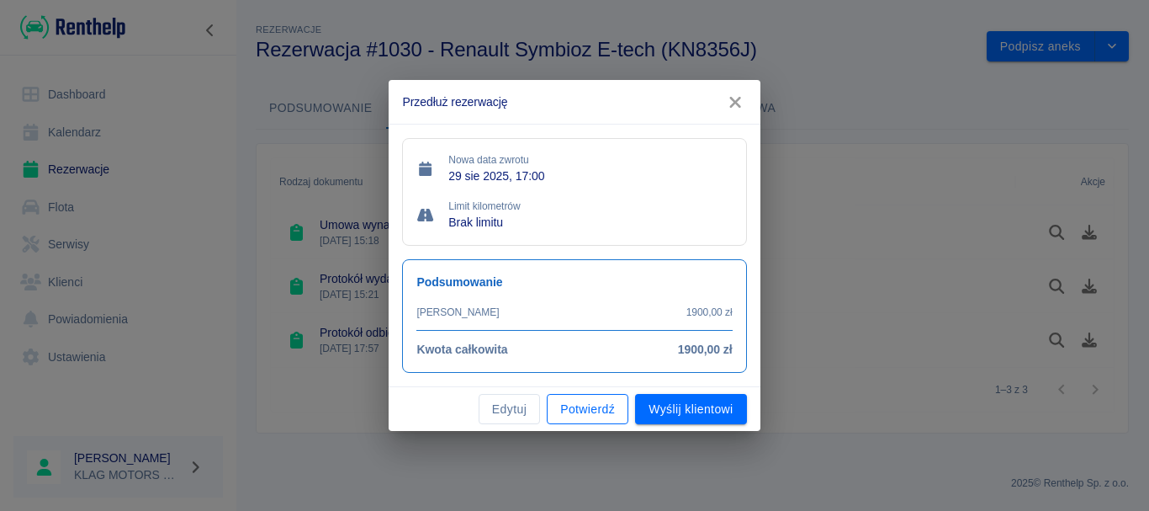
click at [565, 416] on button "Potwierdź" at bounding box center [588, 409] width 82 height 31
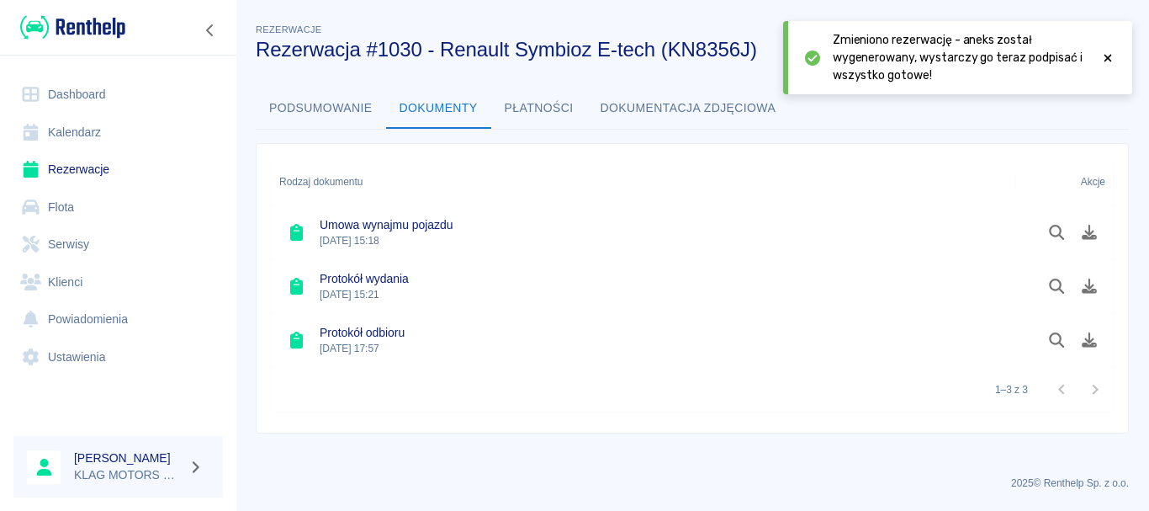
click at [560, 434] on main "Rezerwacje Rezerwacja #1030 - Renault Symbioz E-tech (KN8356J) Podpisz aneks Po…" at bounding box center [693, 241] width 914 height 442
click at [885, 61] on span "Zmieniono rezerwację - aneks został wygenerowany, wystarczy go teraz podpisać i…" at bounding box center [960, 57] width 254 height 53
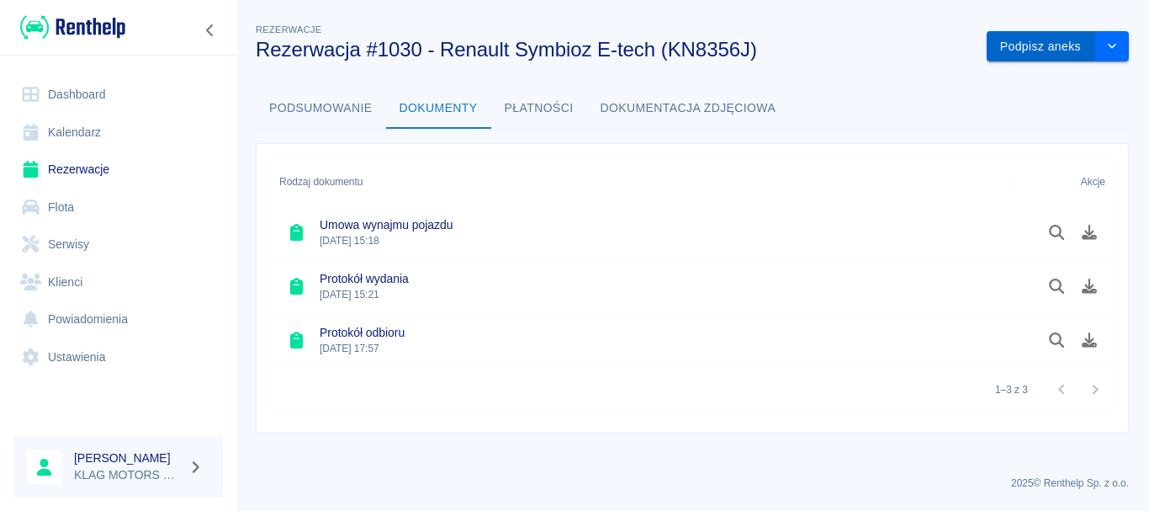
click at [1031, 56] on button "Podpisz aneks" at bounding box center [1041, 46] width 109 height 31
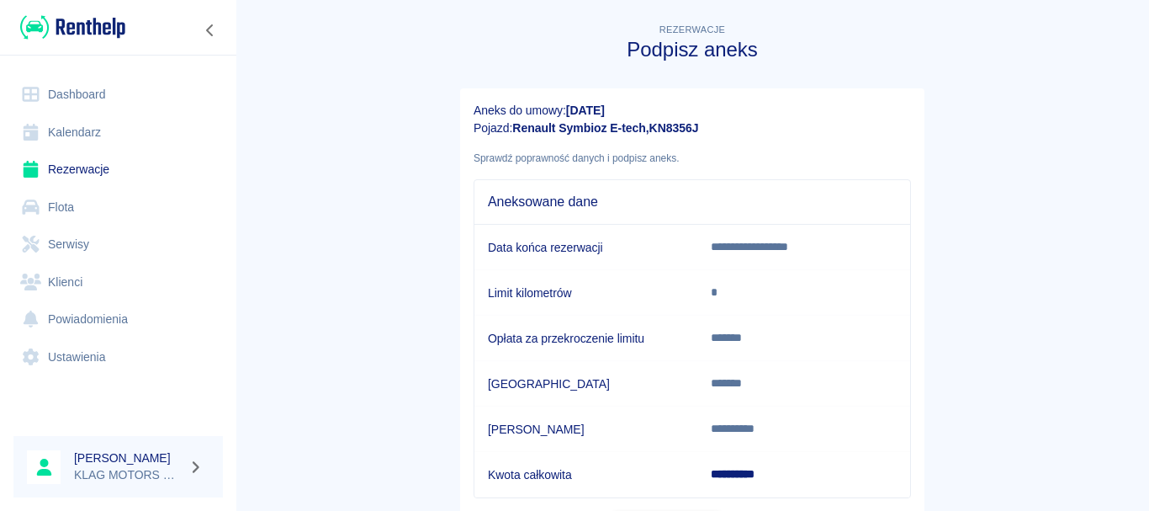
scroll to position [94, 0]
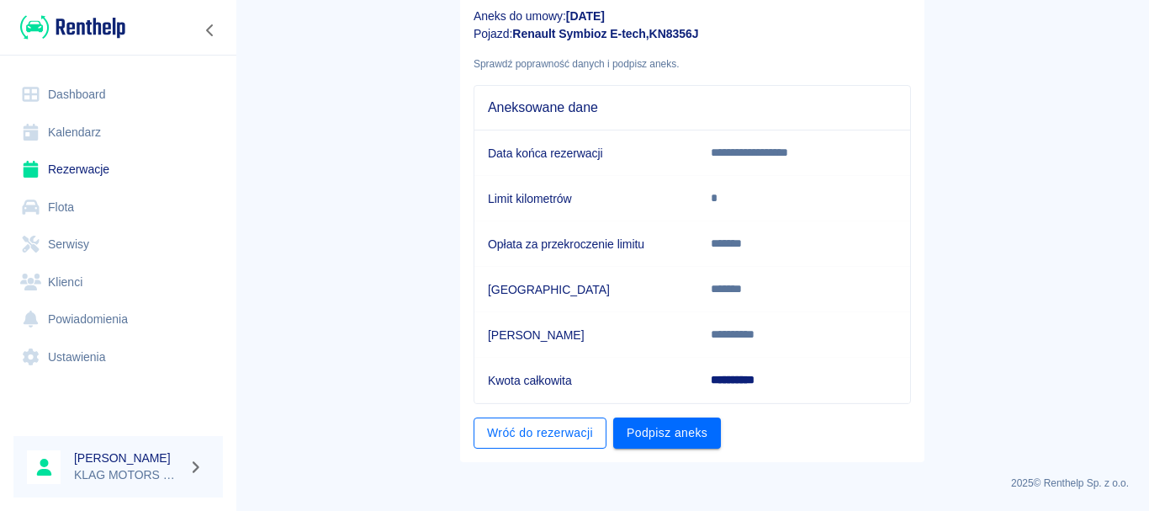
click at [498, 439] on link "Wróć do rezerwacji" at bounding box center [540, 432] width 133 height 31
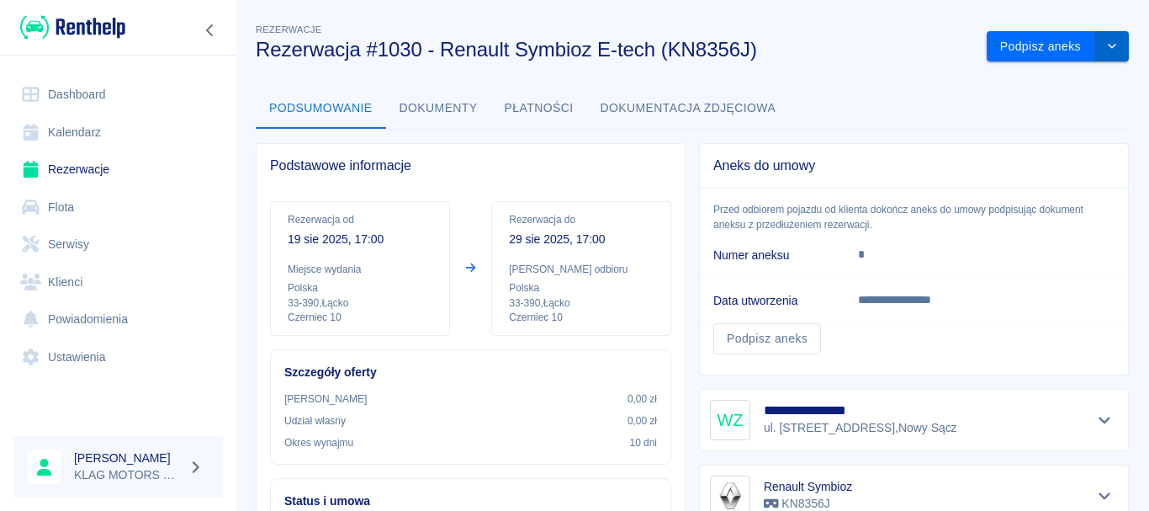
click at [1108, 59] on button "drop-down" at bounding box center [1112, 46] width 34 height 31
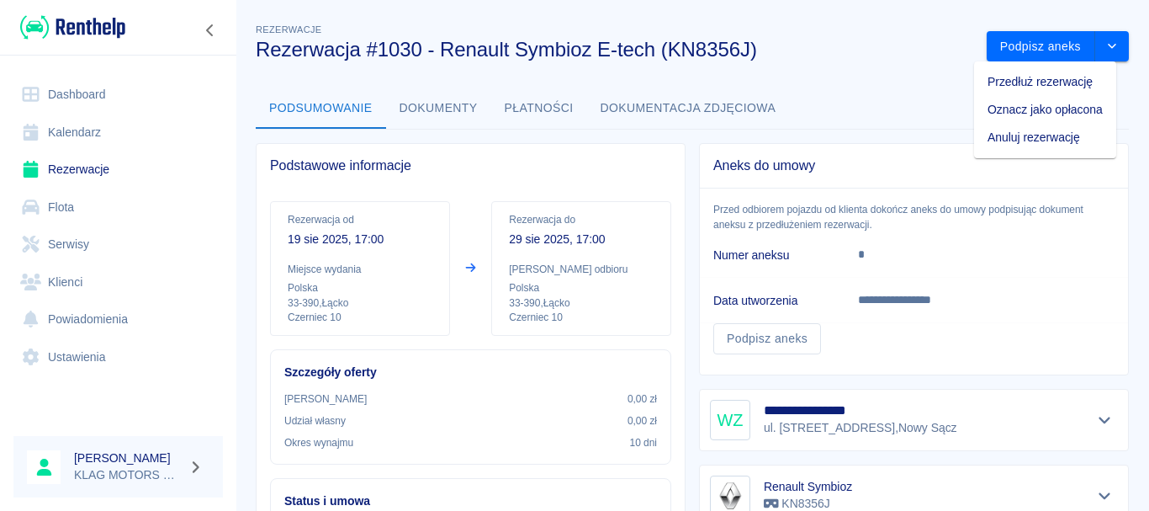
click at [686, 219] on div "**********" at bounding box center [907, 253] width 443 height 246
click at [686, 212] on div "**********" at bounding box center [907, 253] width 443 height 246
